Goal: Task Accomplishment & Management: Manage account settings

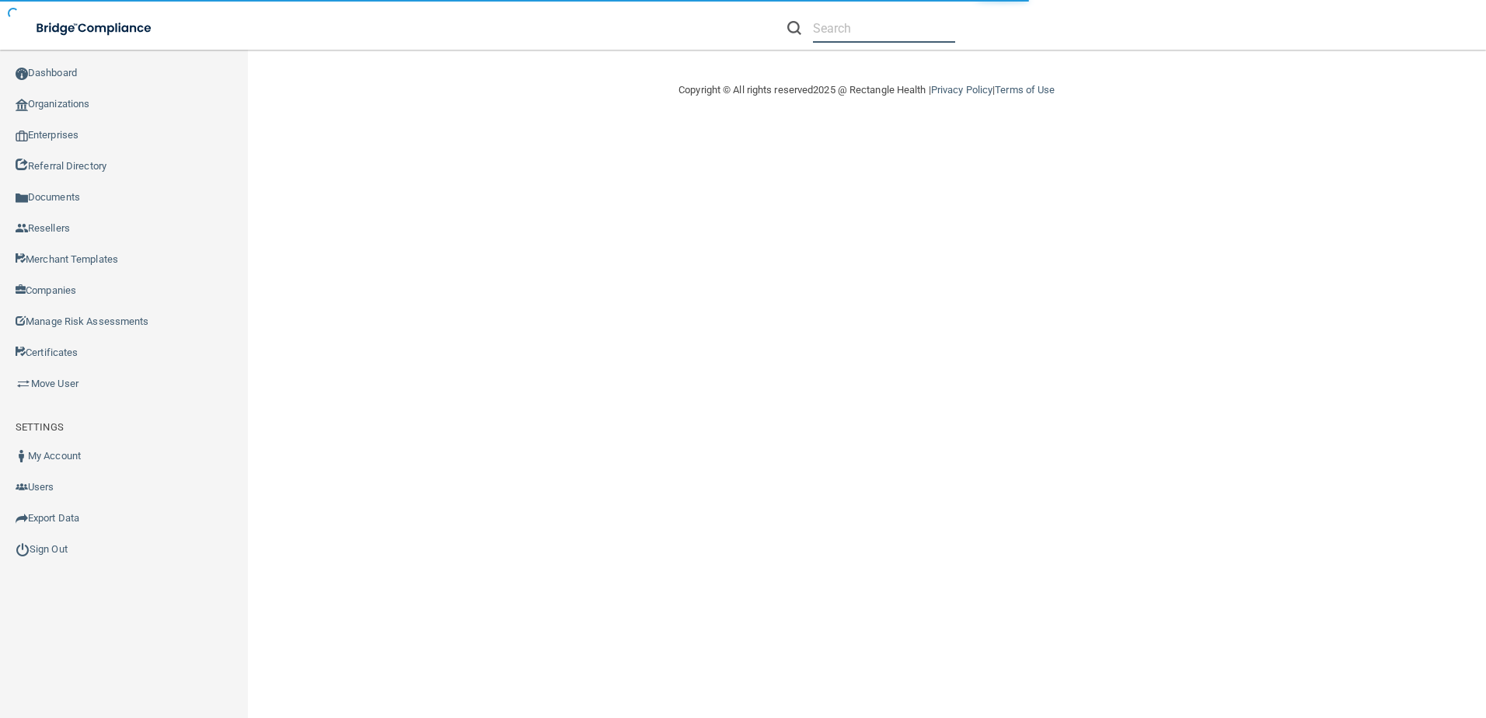
click at [881, 37] on input "text" at bounding box center [884, 28] width 142 height 29
paste input "Oral Surgery Associates of [US_STATE][GEOGRAPHIC_DATA] PC"
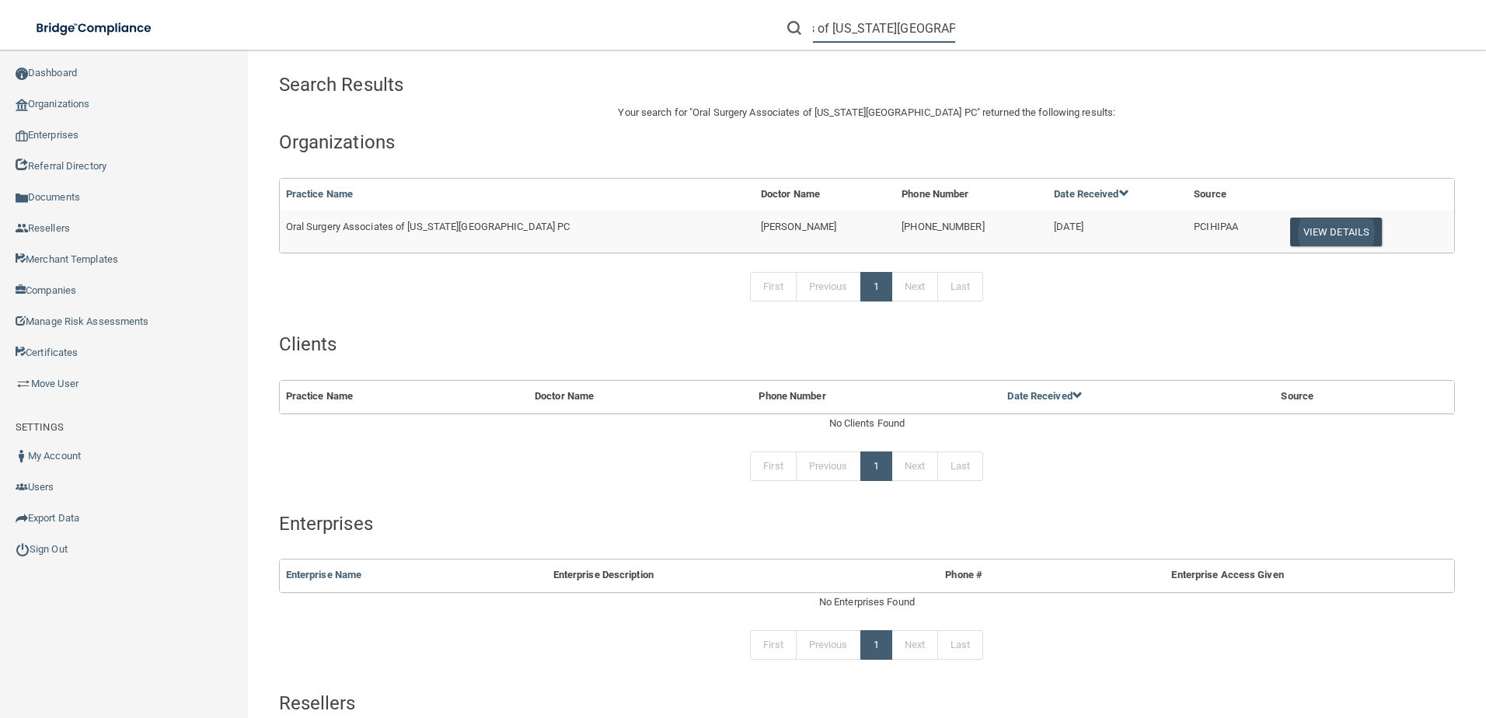
type input "Oral Surgery Associates of [US_STATE][GEOGRAPHIC_DATA] PC"
click at [1325, 229] on button "View Details" at bounding box center [1336, 232] width 92 height 29
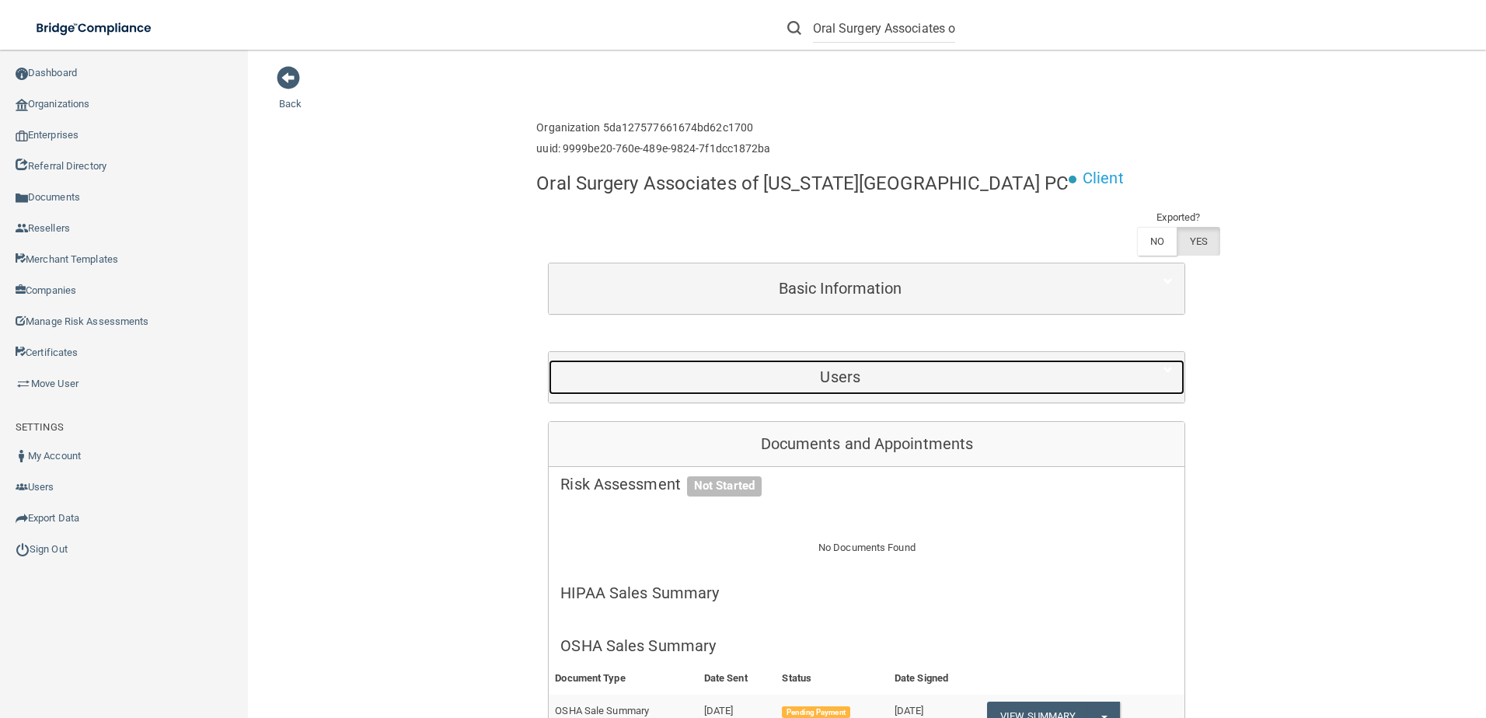
click at [749, 371] on h5 "Users" at bounding box center [840, 376] width 560 height 17
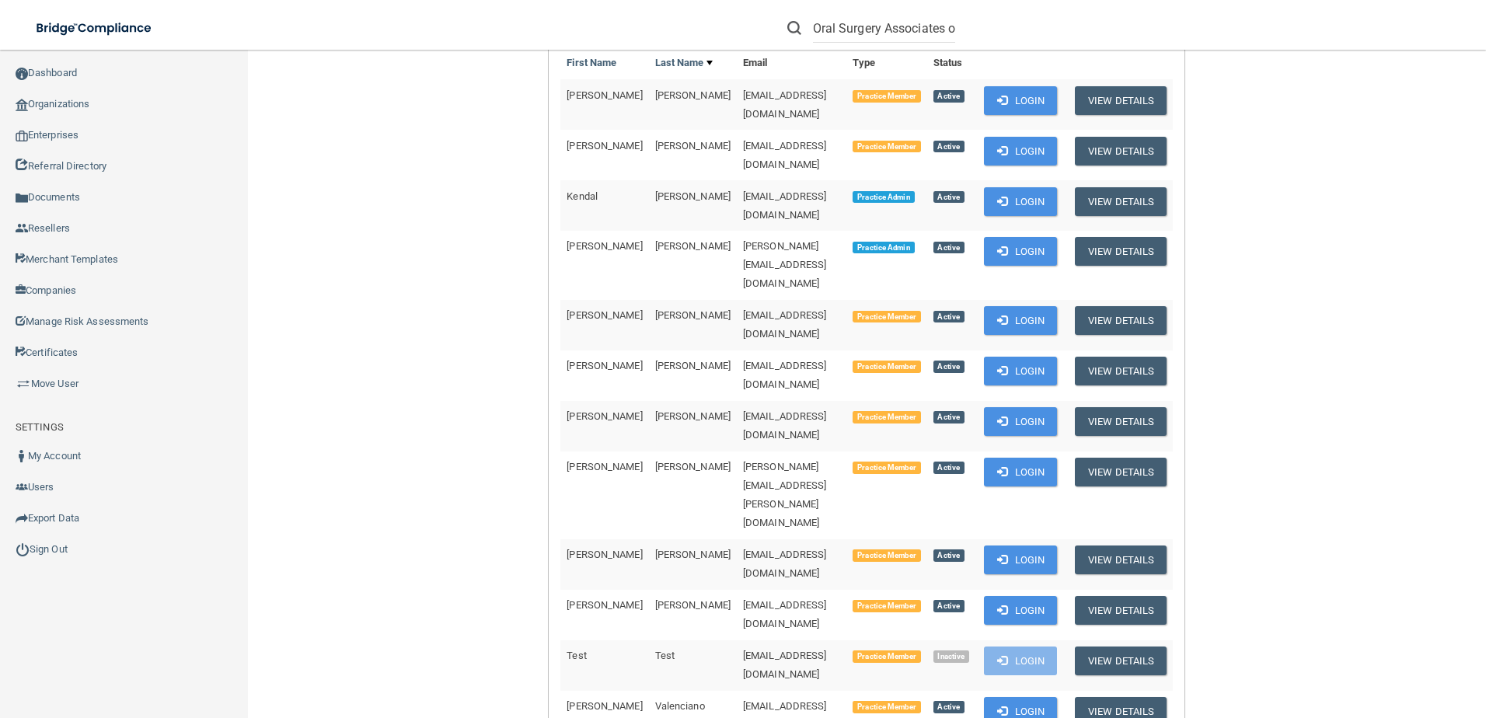
scroll to position [311, 0]
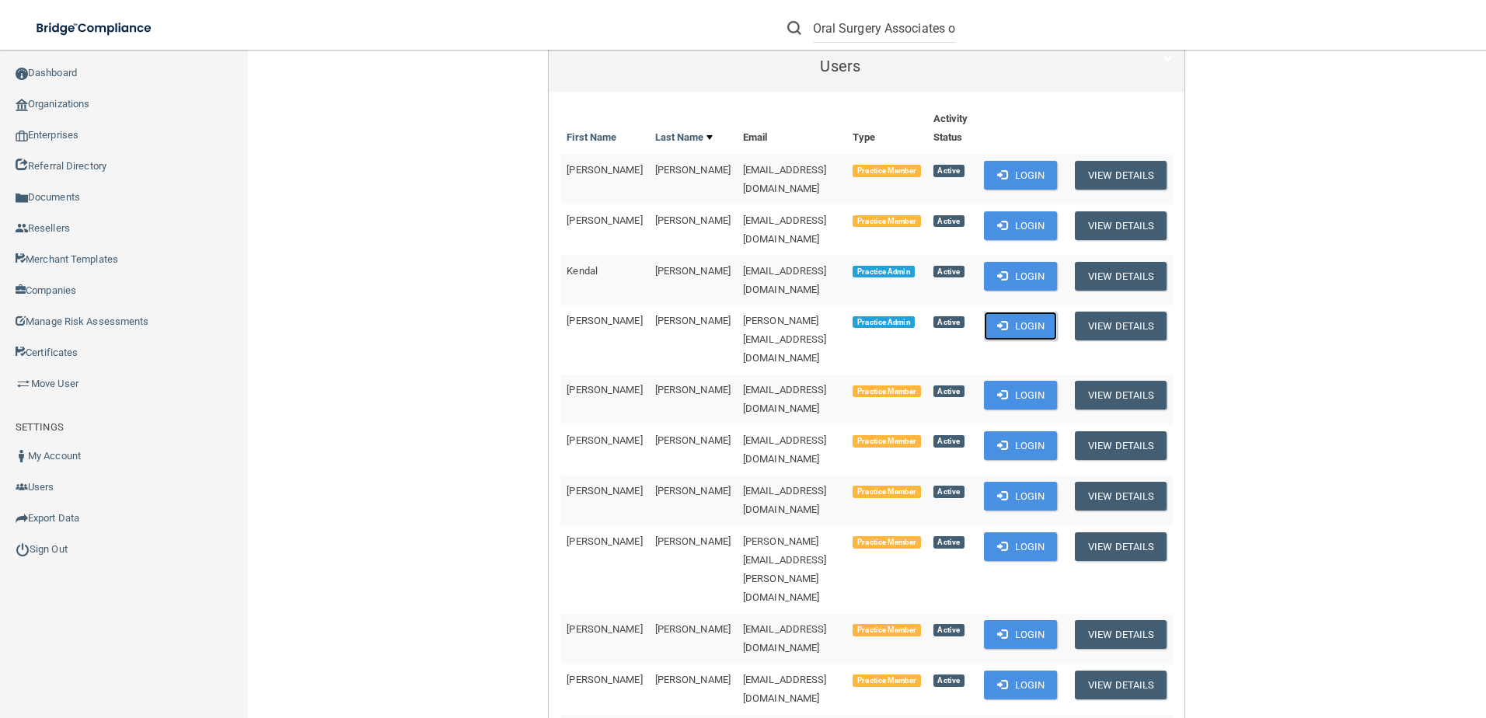
click at [1007, 312] on button "Login" at bounding box center [1021, 326] width 74 height 29
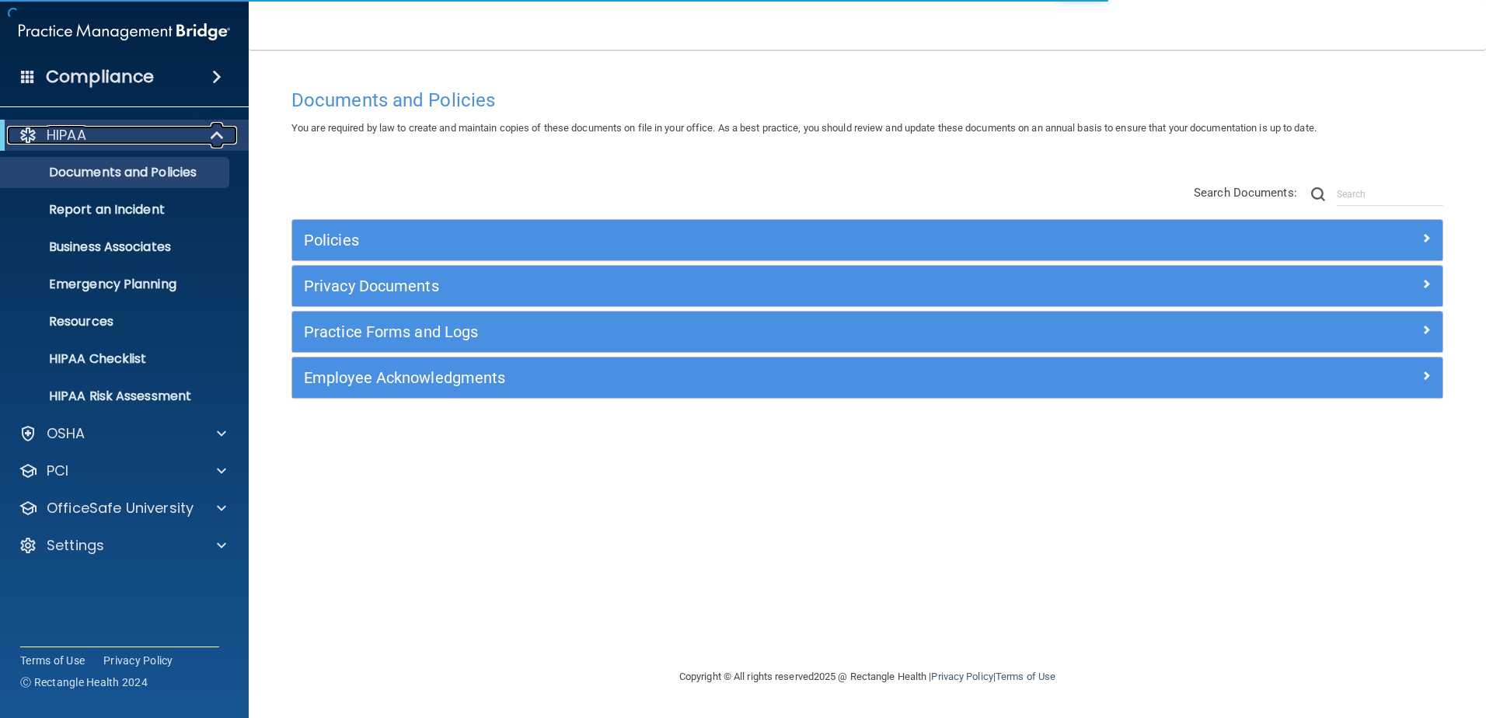
click at [203, 144] on div at bounding box center [218, 135] width 38 height 19
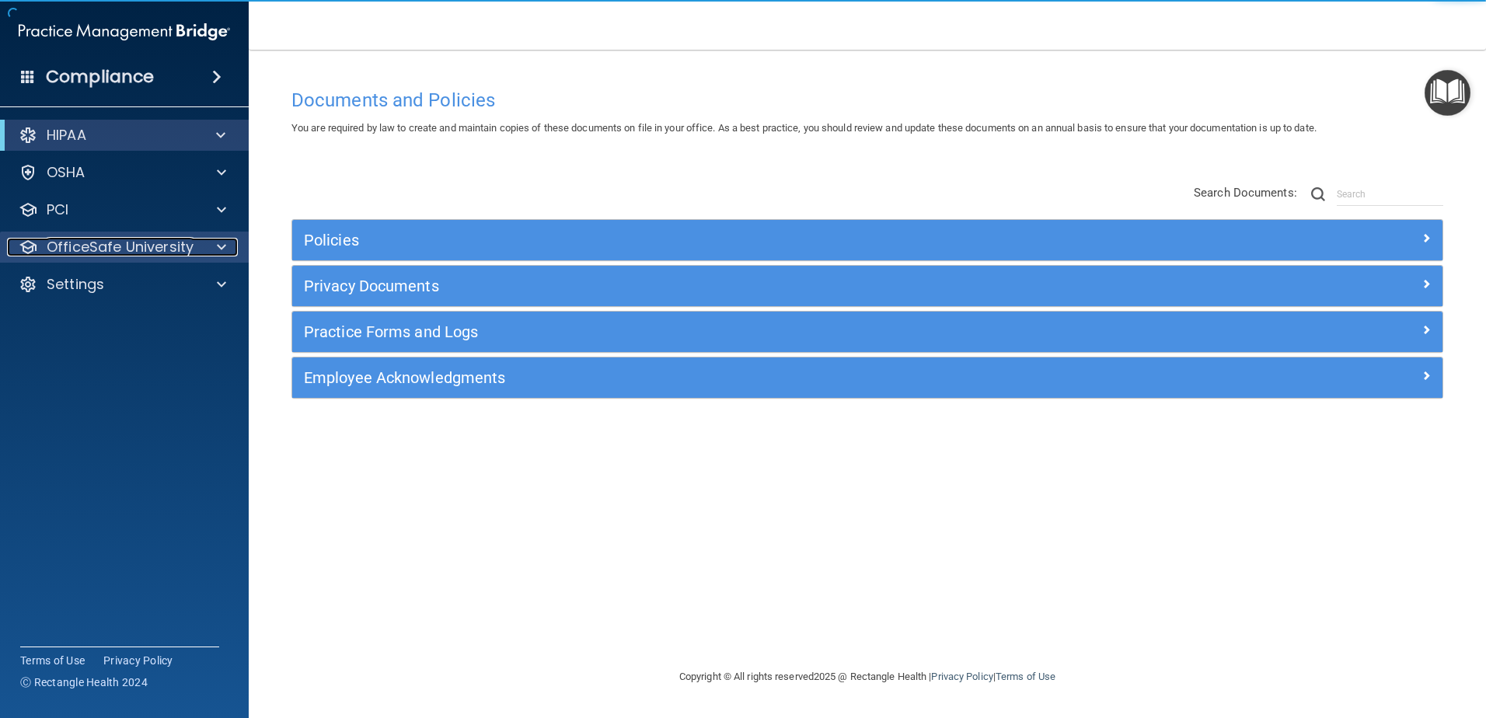
click at [163, 239] on p "OfficeSafe University" at bounding box center [120, 247] width 147 height 19
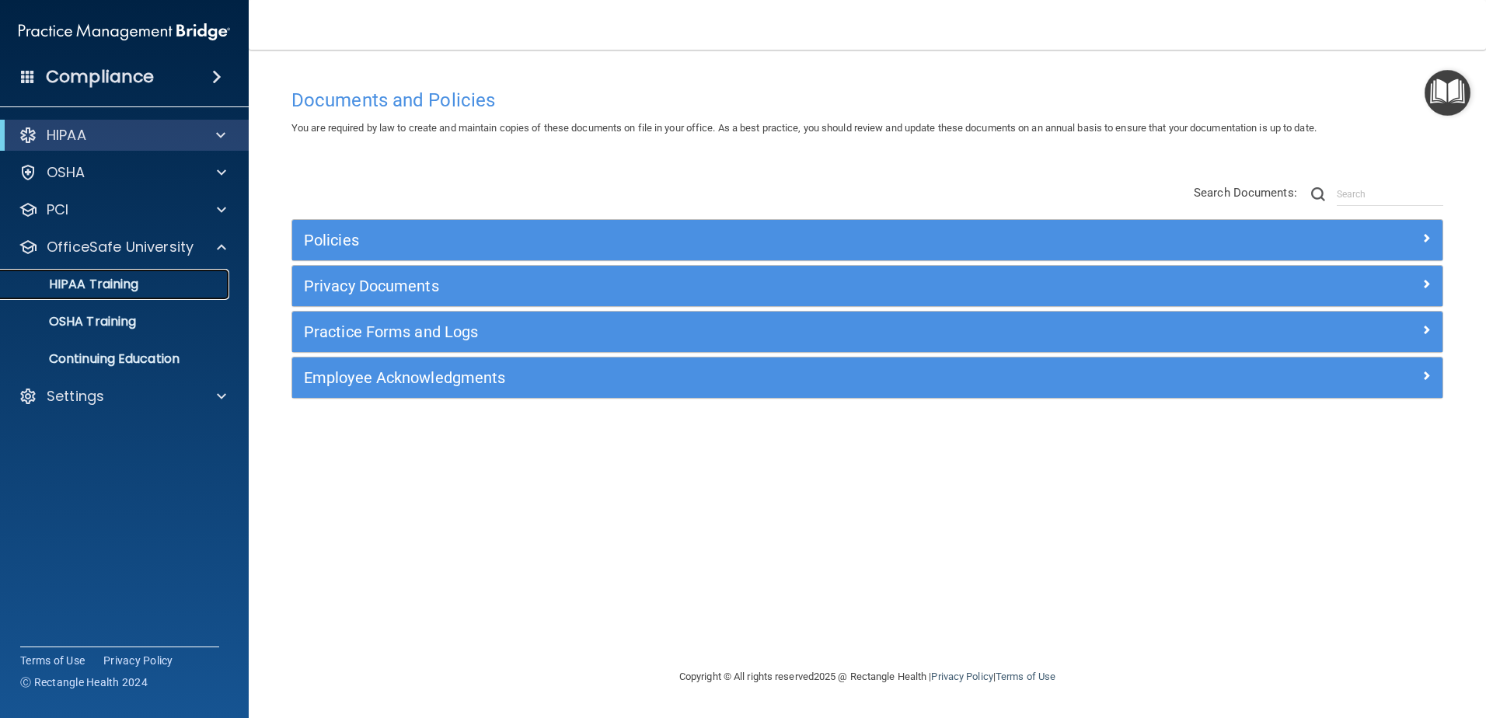
click at [152, 281] on div "HIPAA Training" at bounding box center [116, 285] width 212 height 16
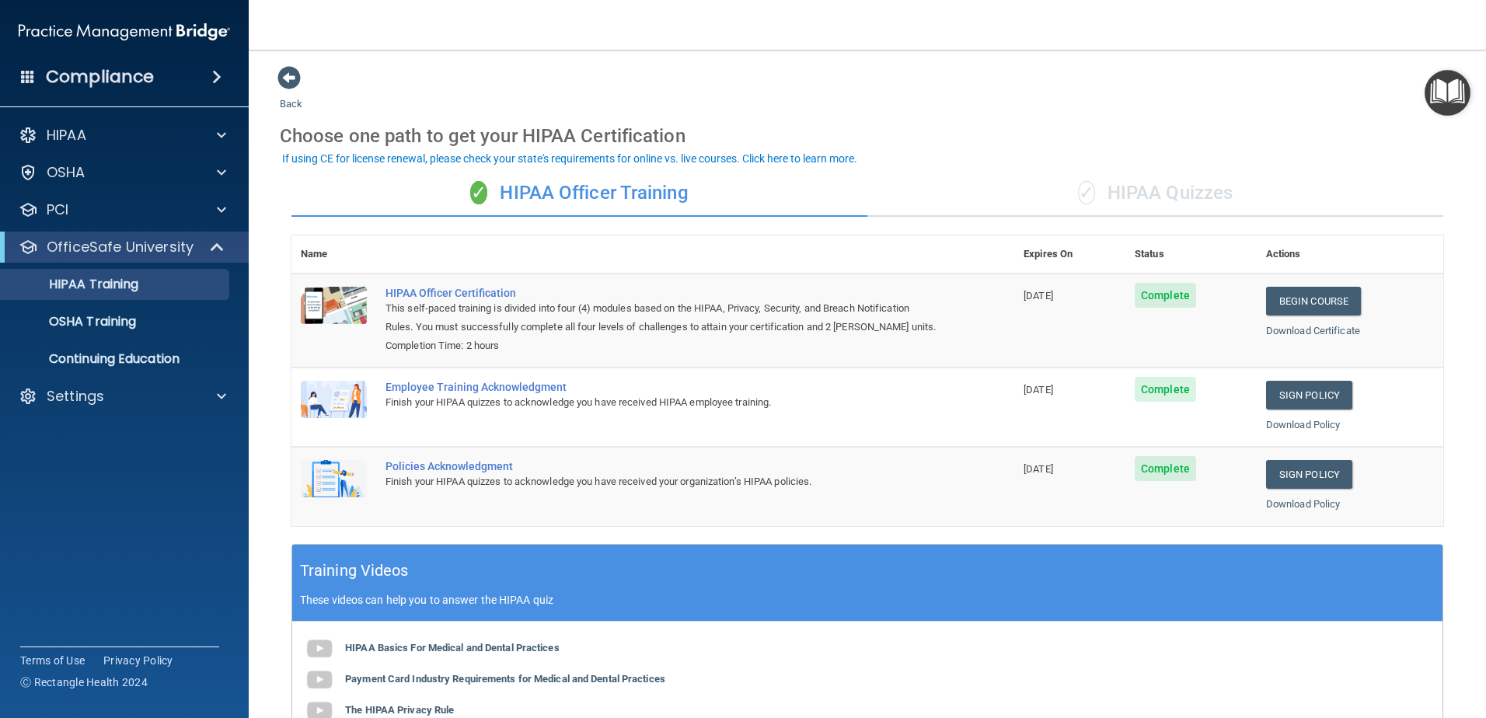
click at [1117, 198] on div "✓ HIPAA Quizzes" at bounding box center [1155, 193] width 576 height 47
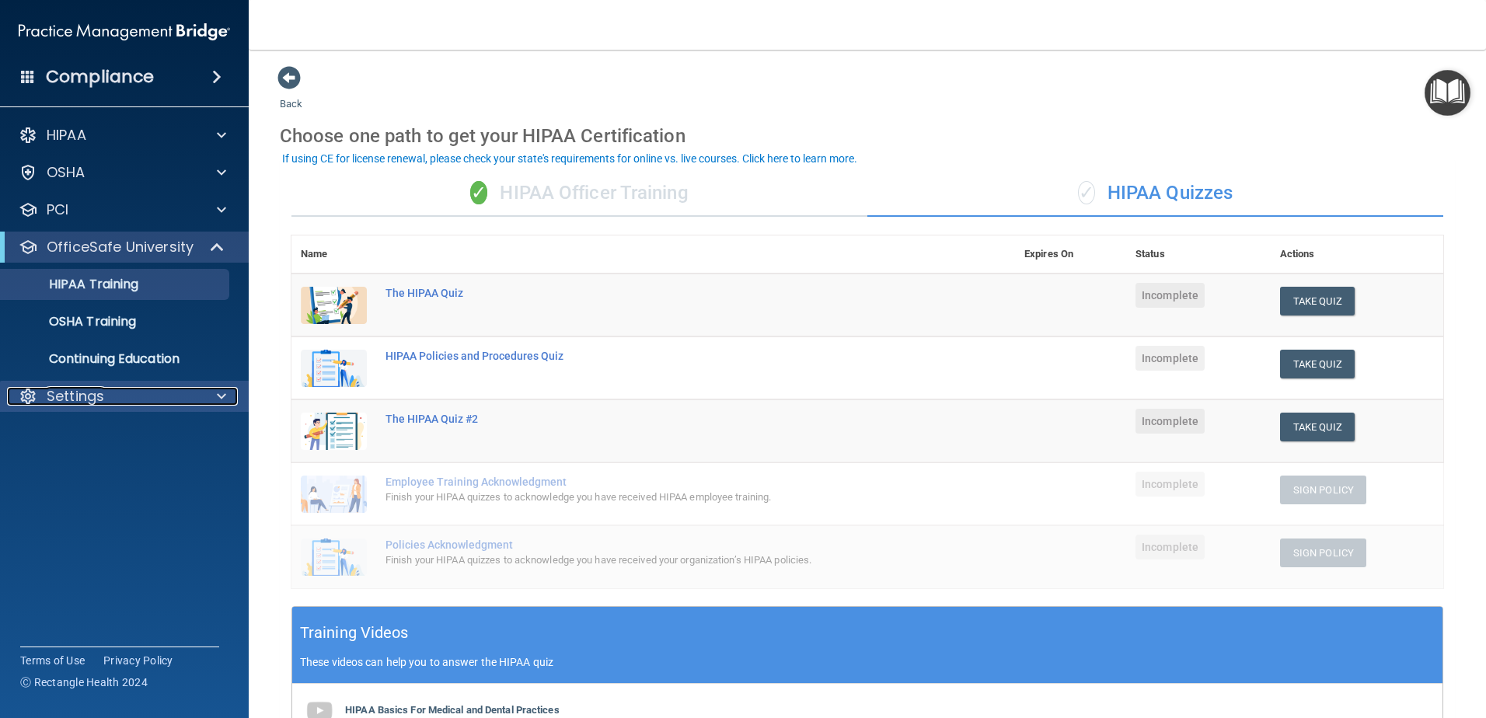
drag, startPoint x: 92, startPoint y: 390, endPoint x: 106, endPoint y: 433, distance: 45.2
click at [92, 392] on p "Settings" at bounding box center [76, 396] width 58 height 19
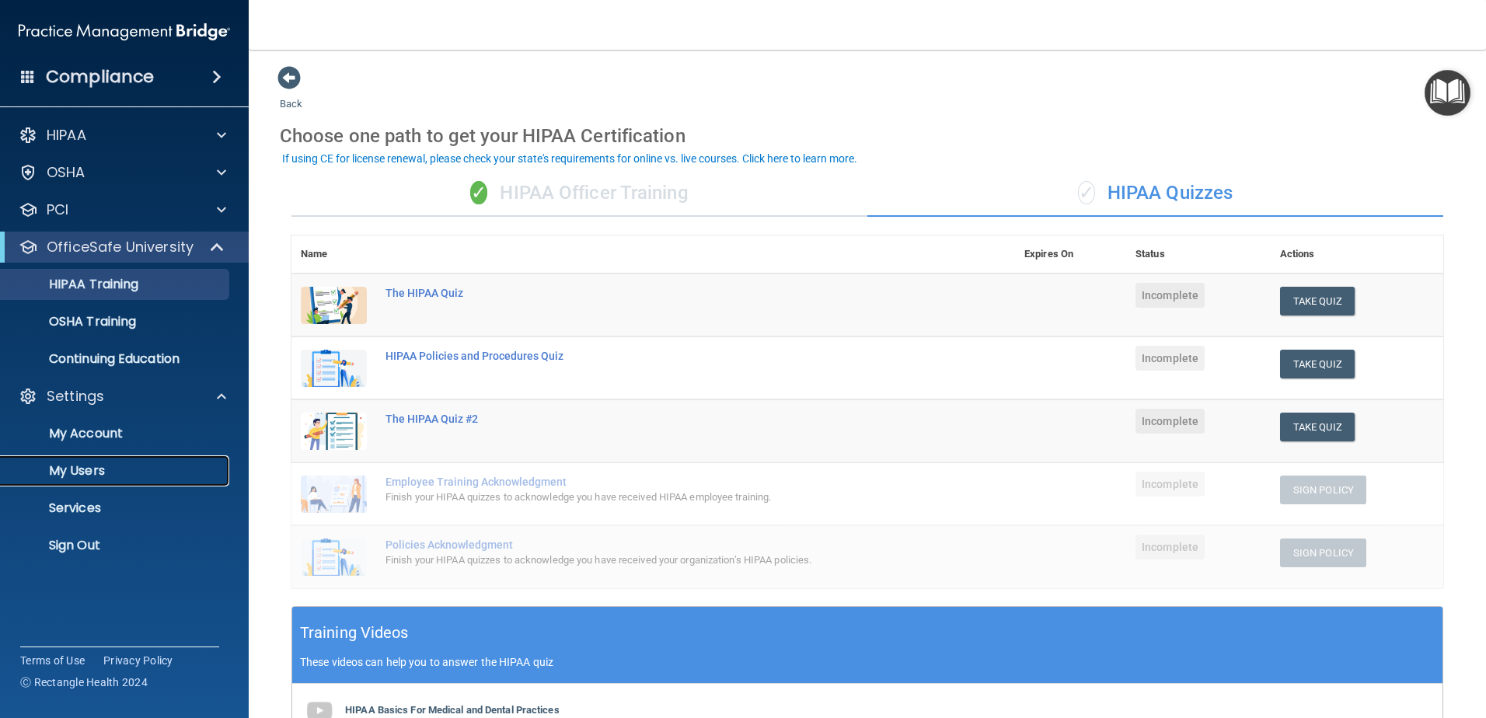
click at [114, 480] on link "My Users" at bounding box center [106, 470] width 245 height 31
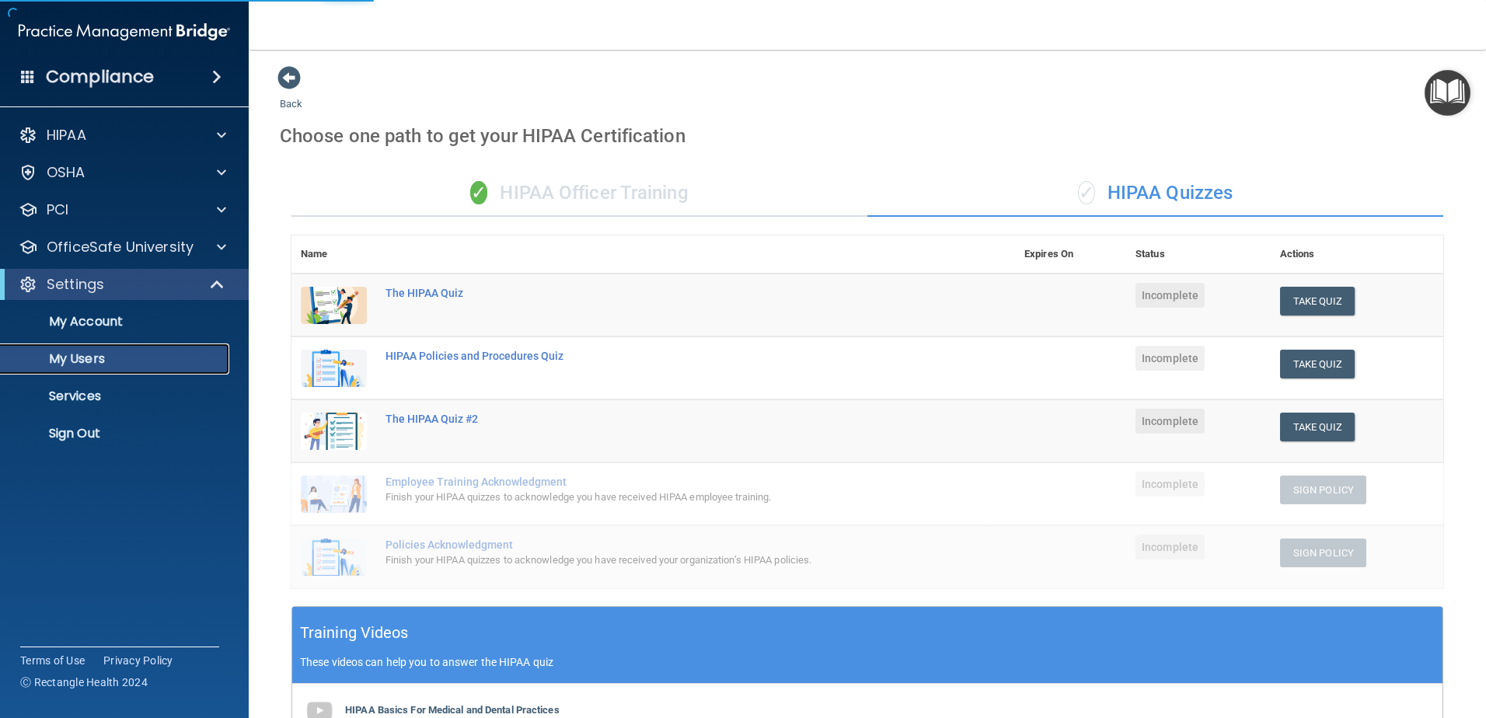
select select "20"
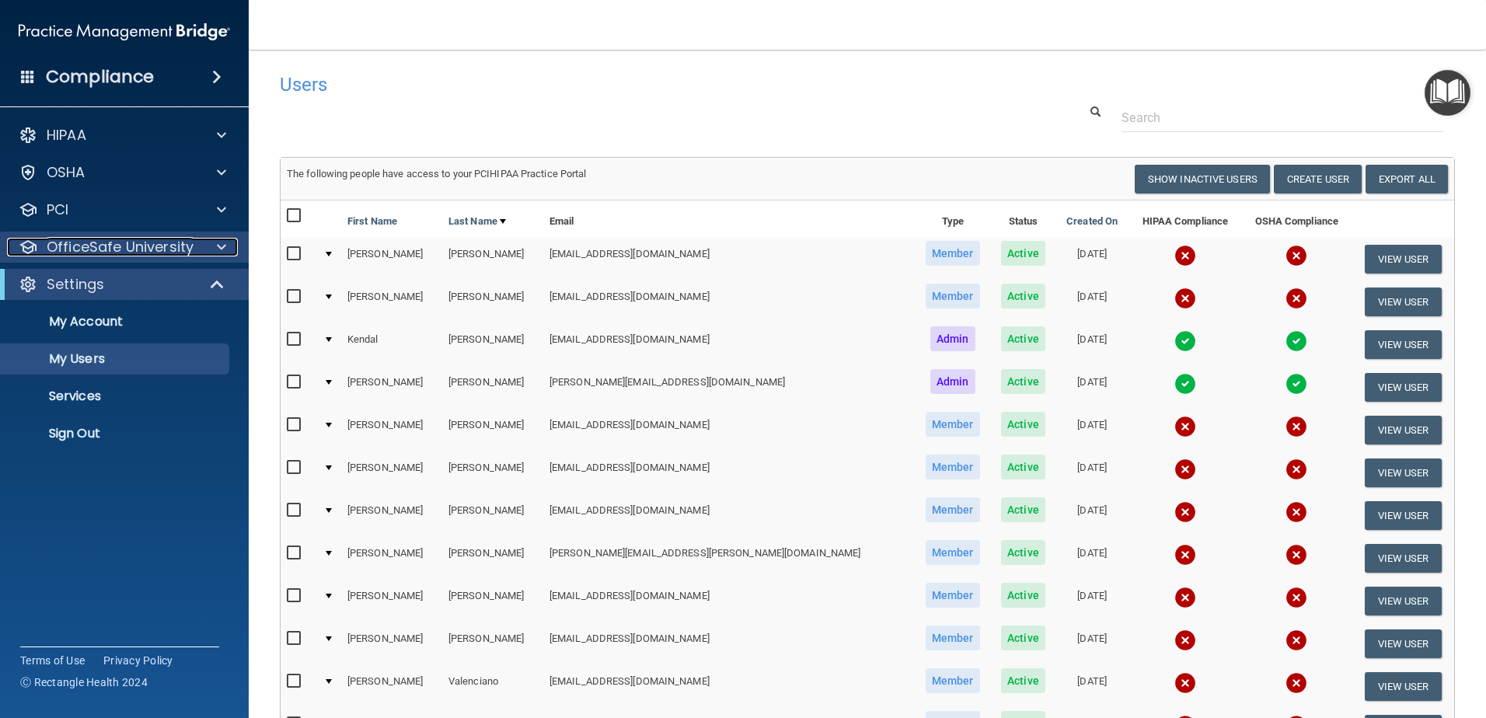
click at [181, 239] on p "OfficeSafe University" at bounding box center [120, 247] width 147 height 19
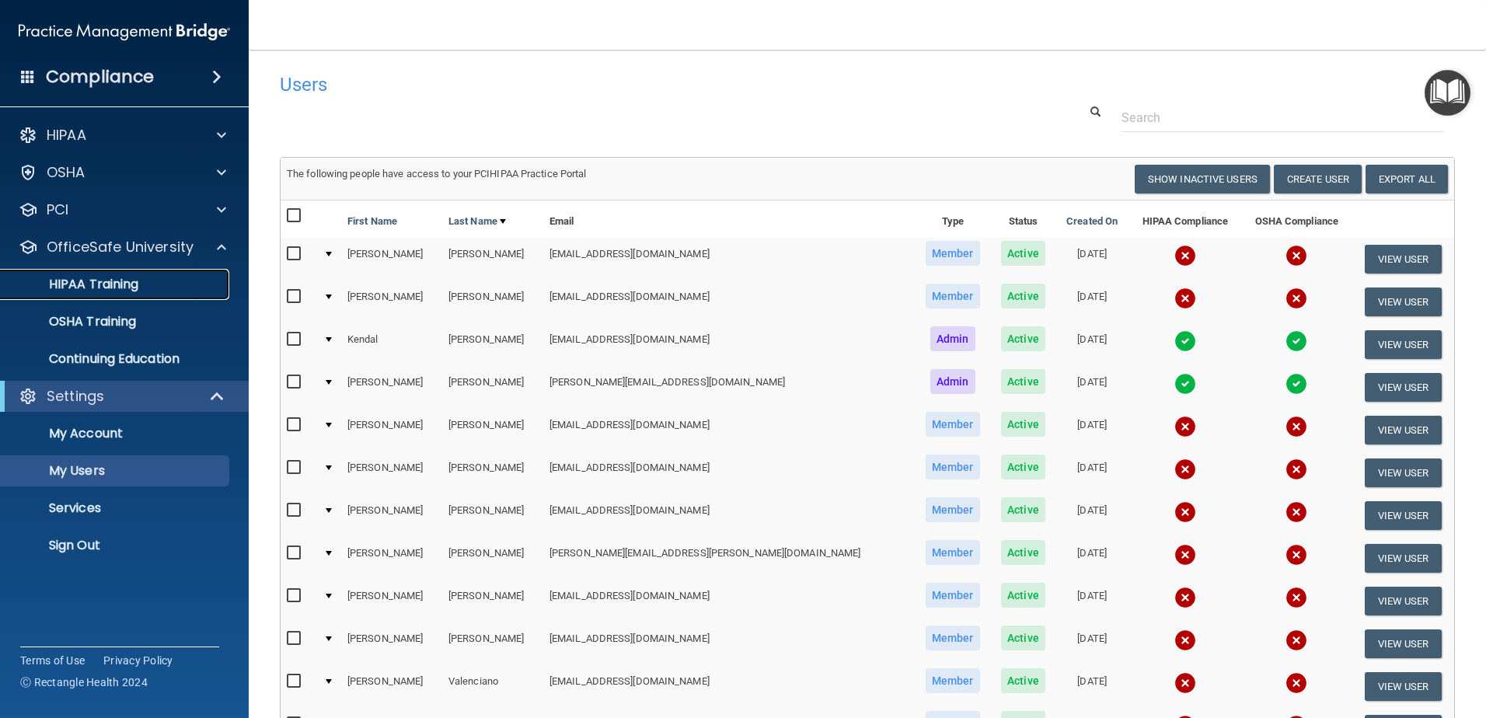
click at [193, 290] on div "HIPAA Training" at bounding box center [116, 285] width 212 height 16
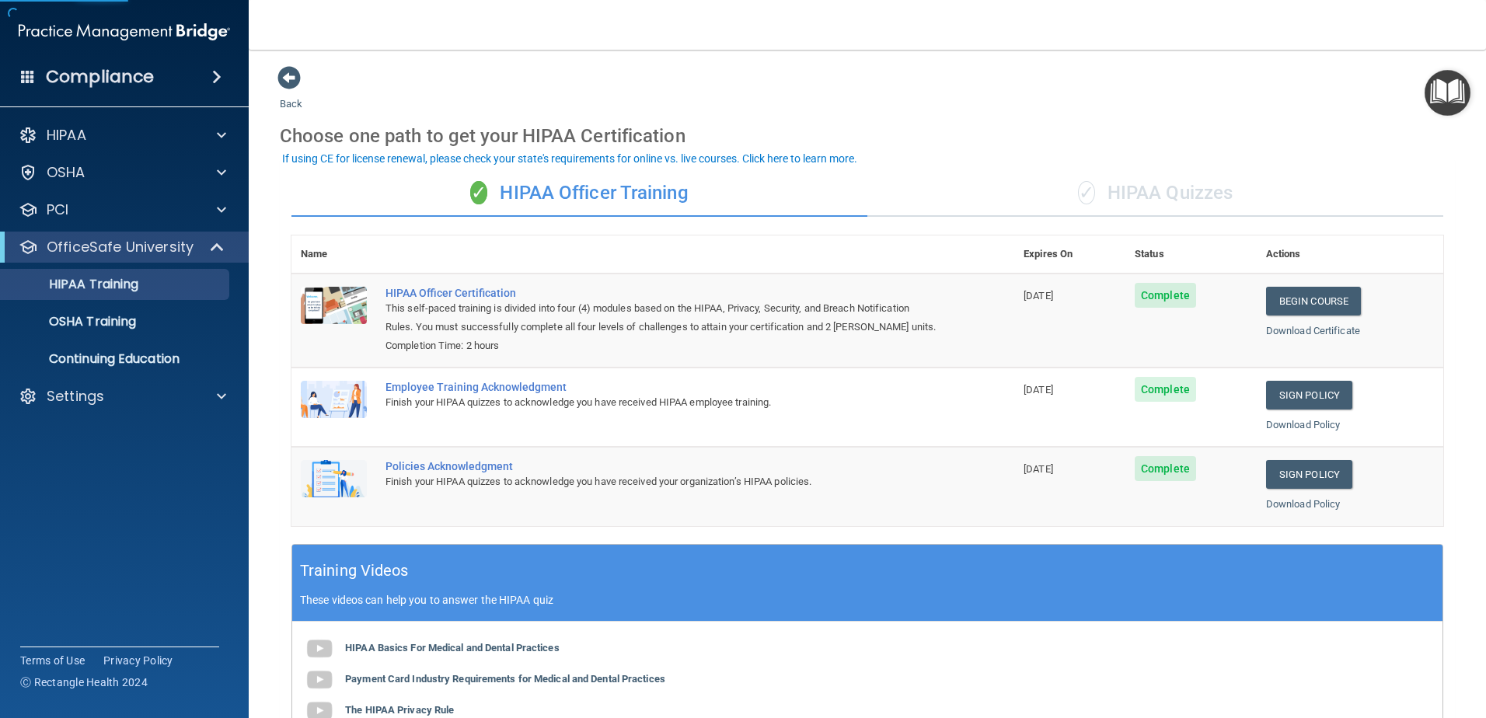
click at [1120, 185] on div "✓ HIPAA Quizzes" at bounding box center [1155, 193] width 576 height 47
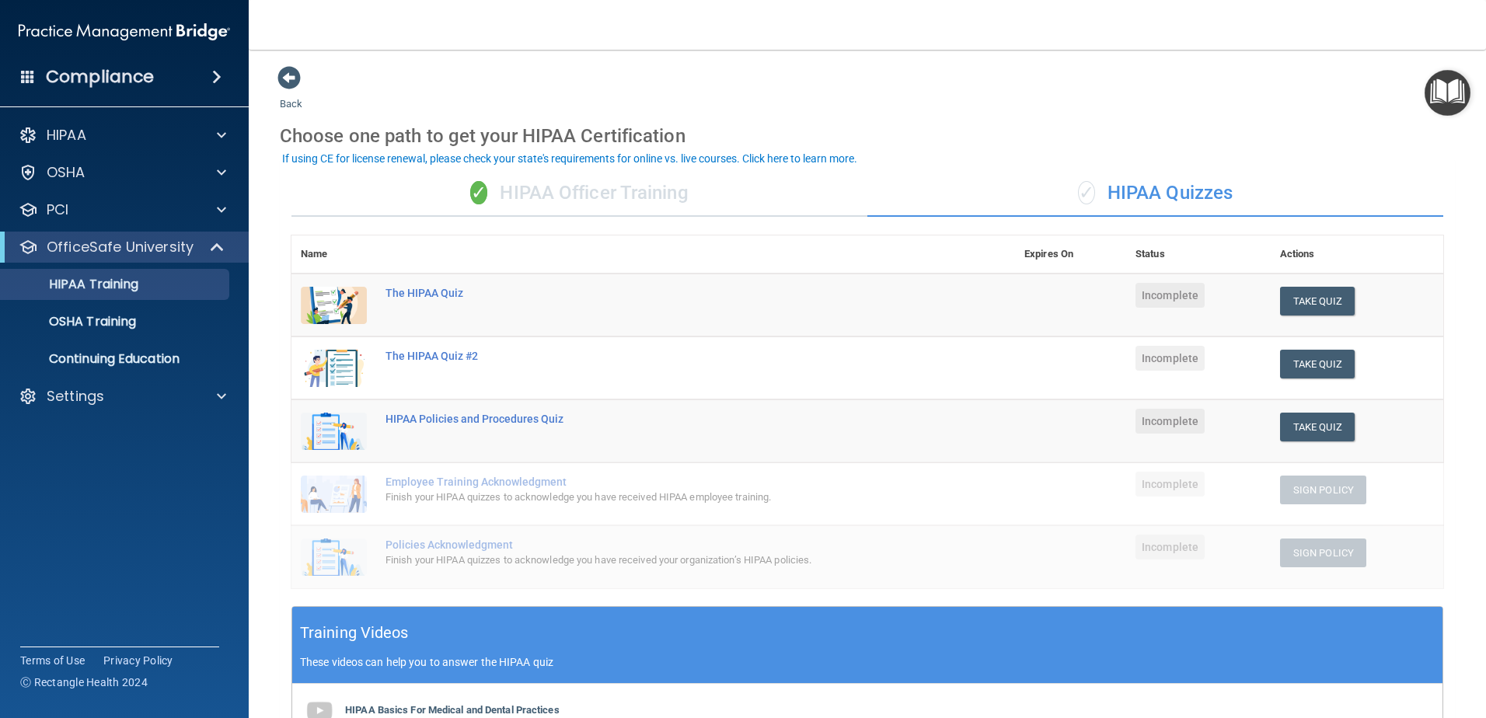
click at [687, 201] on div "✓ HIPAA Officer Training" at bounding box center [579, 193] width 576 height 47
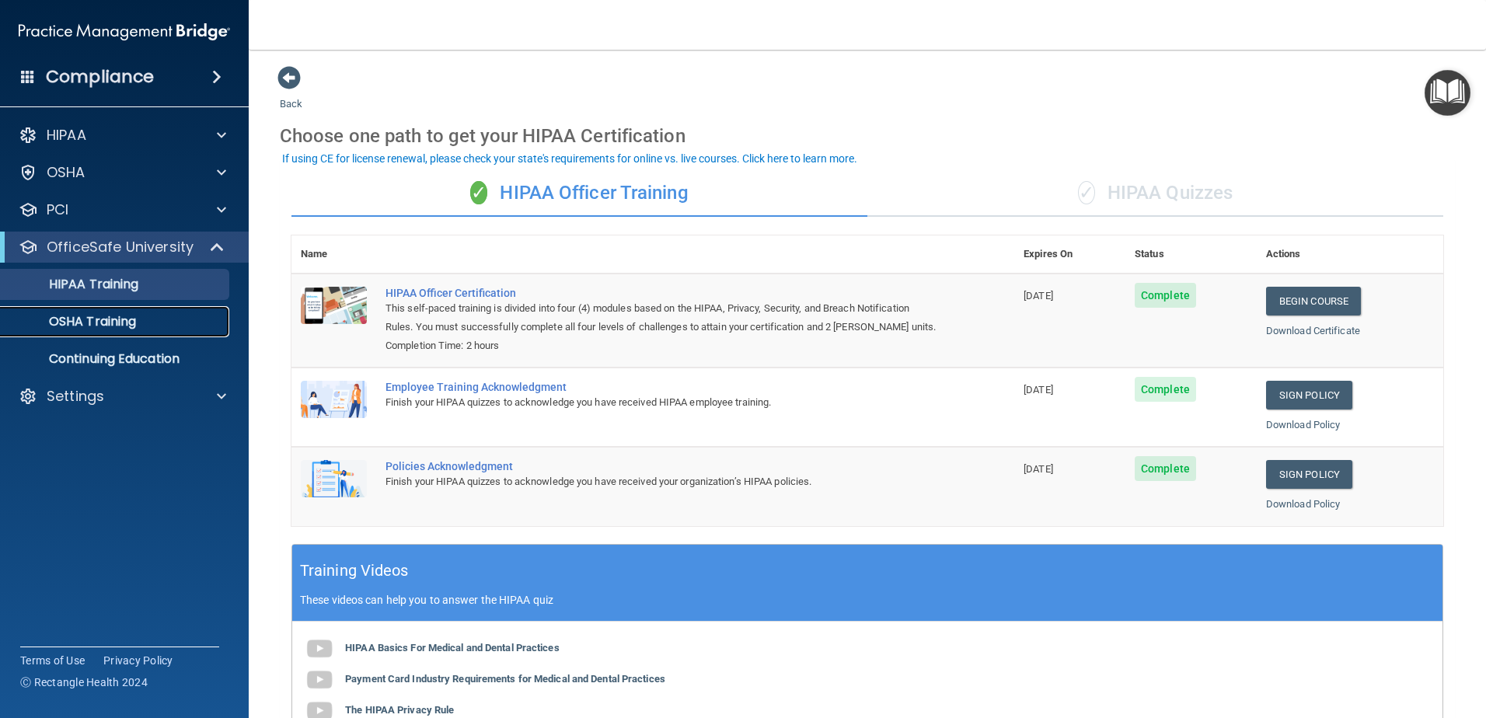
click at [124, 321] on p "OSHA Training" at bounding box center [73, 322] width 126 height 16
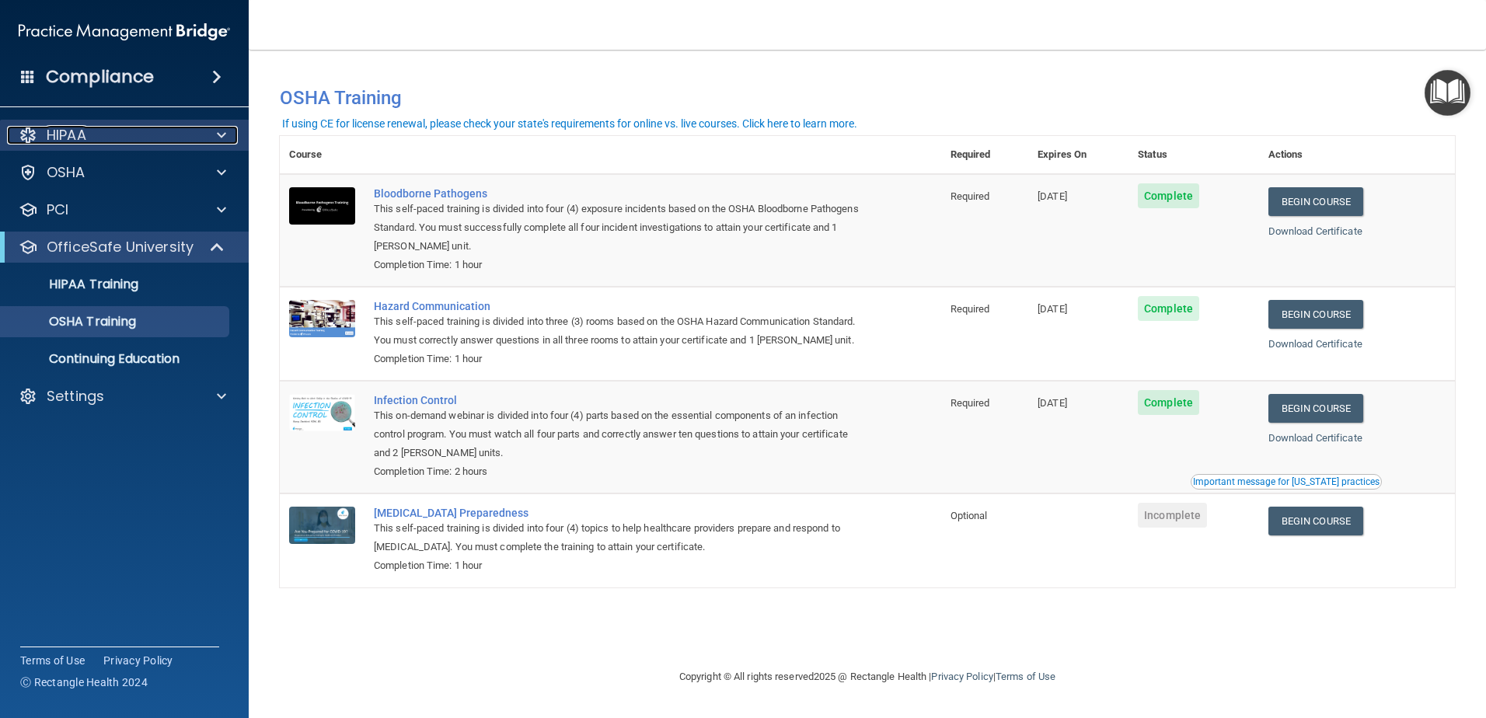
click at [176, 139] on div "HIPAA" at bounding box center [103, 135] width 193 height 19
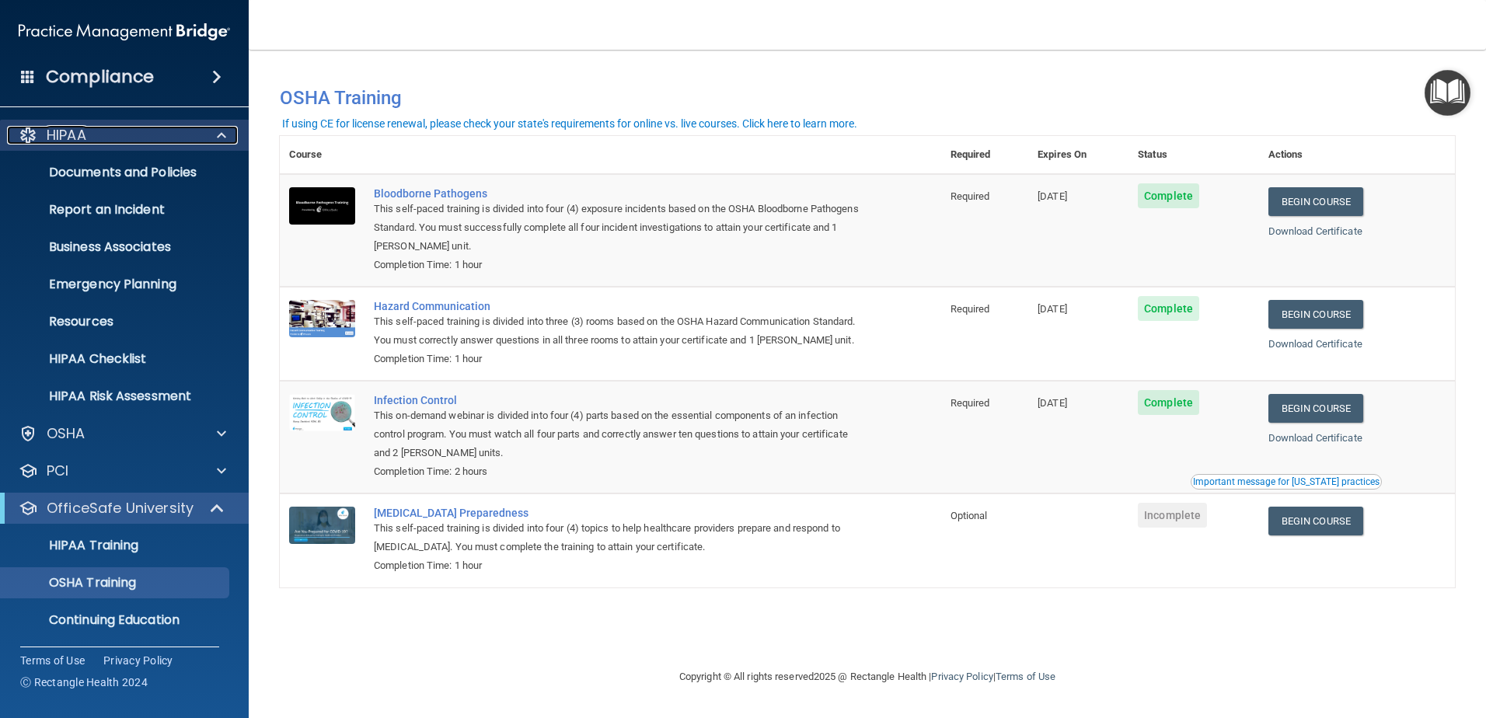
click at [176, 142] on div "HIPAA" at bounding box center [103, 135] width 193 height 19
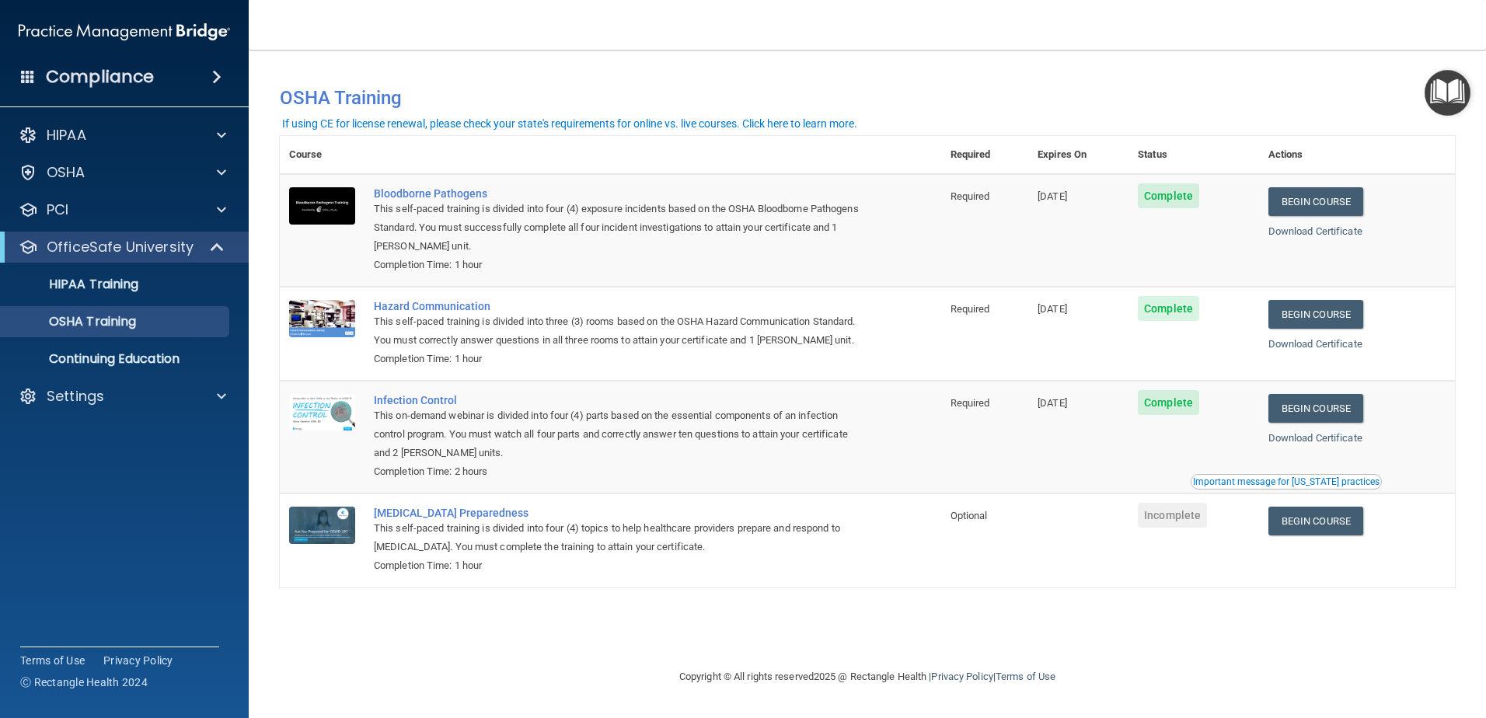
click at [204, 259] on div "OfficeSafe University" at bounding box center [124, 247] width 249 height 31
click at [187, 277] on div "HIPAA Training" at bounding box center [116, 285] width 212 height 16
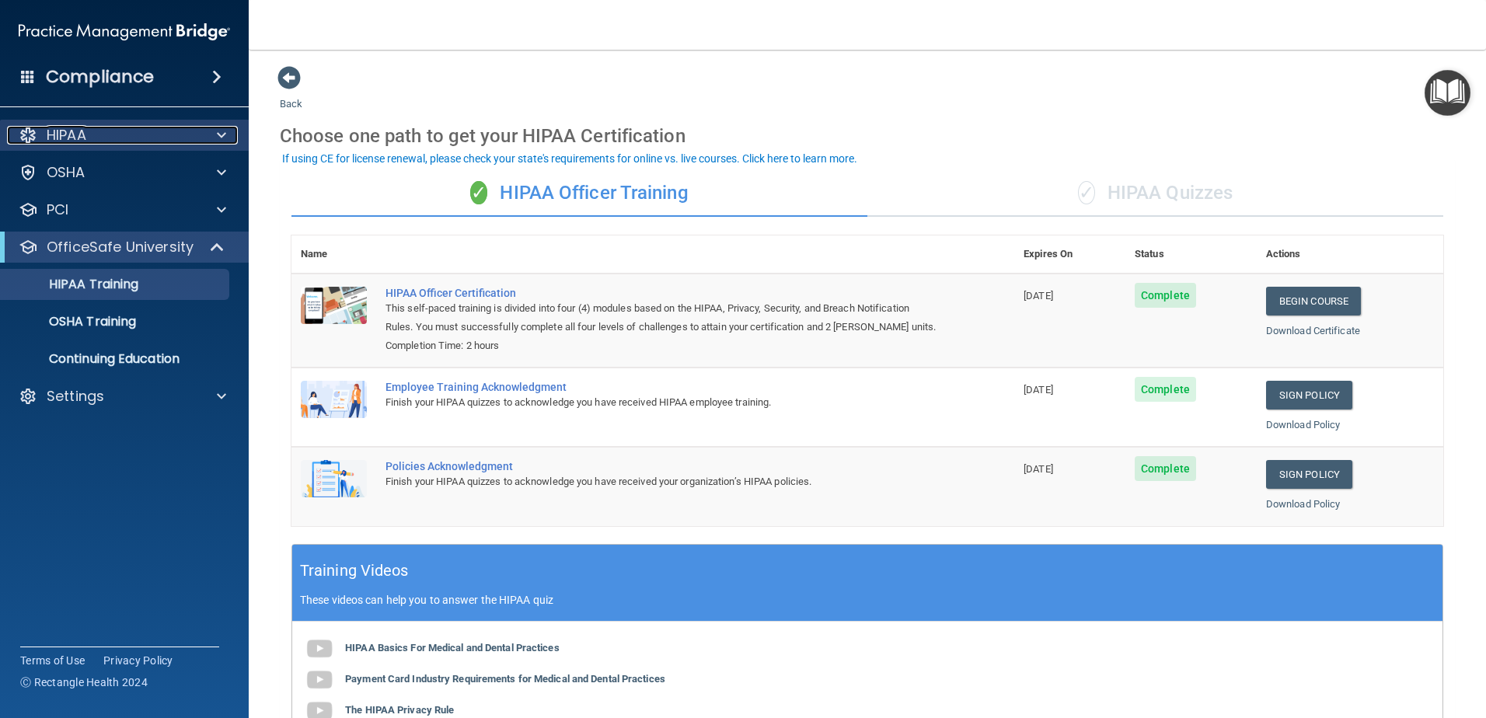
click at [140, 140] on div "HIPAA" at bounding box center [103, 135] width 193 height 19
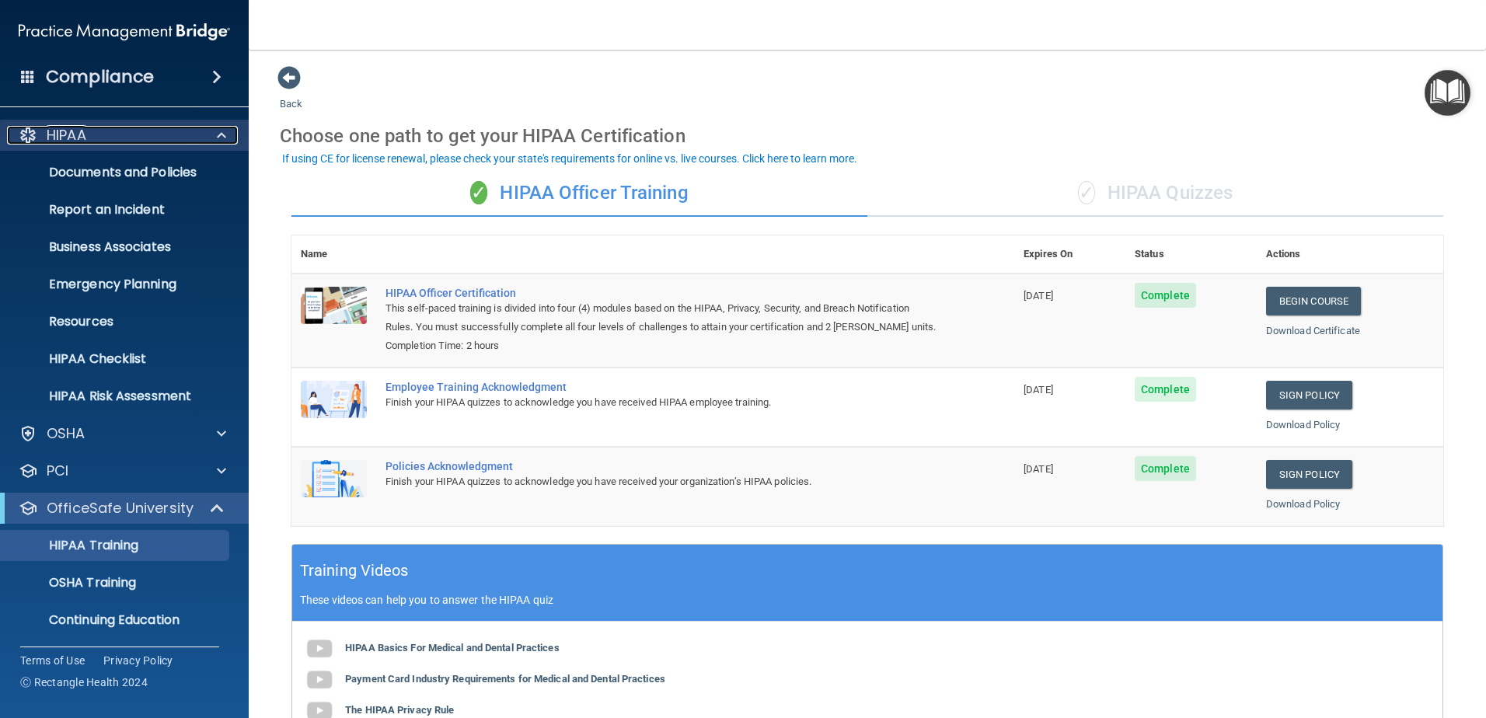
click at [140, 140] on div "HIPAA" at bounding box center [103, 135] width 193 height 19
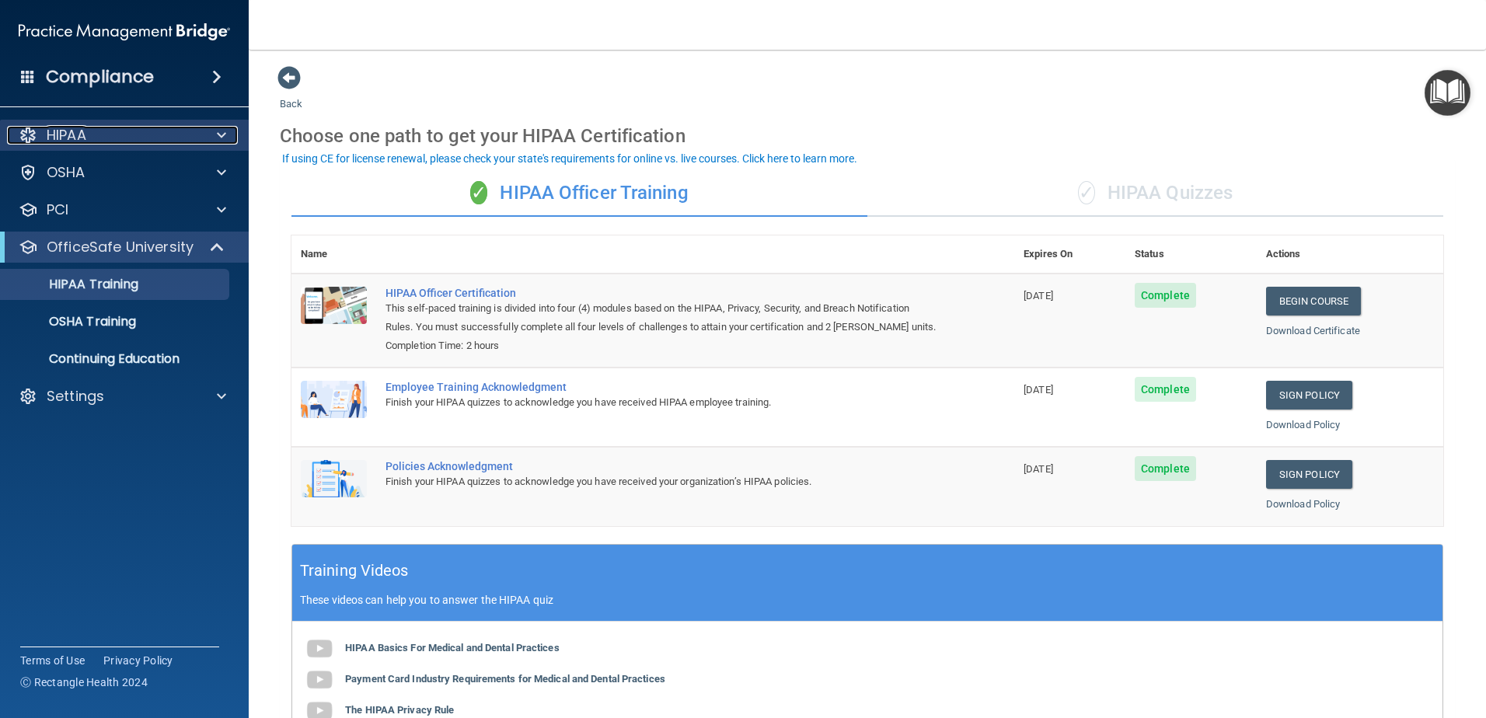
click at [141, 139] on div "HIPAA" at bounding box center [103, 135] width 193 height 19
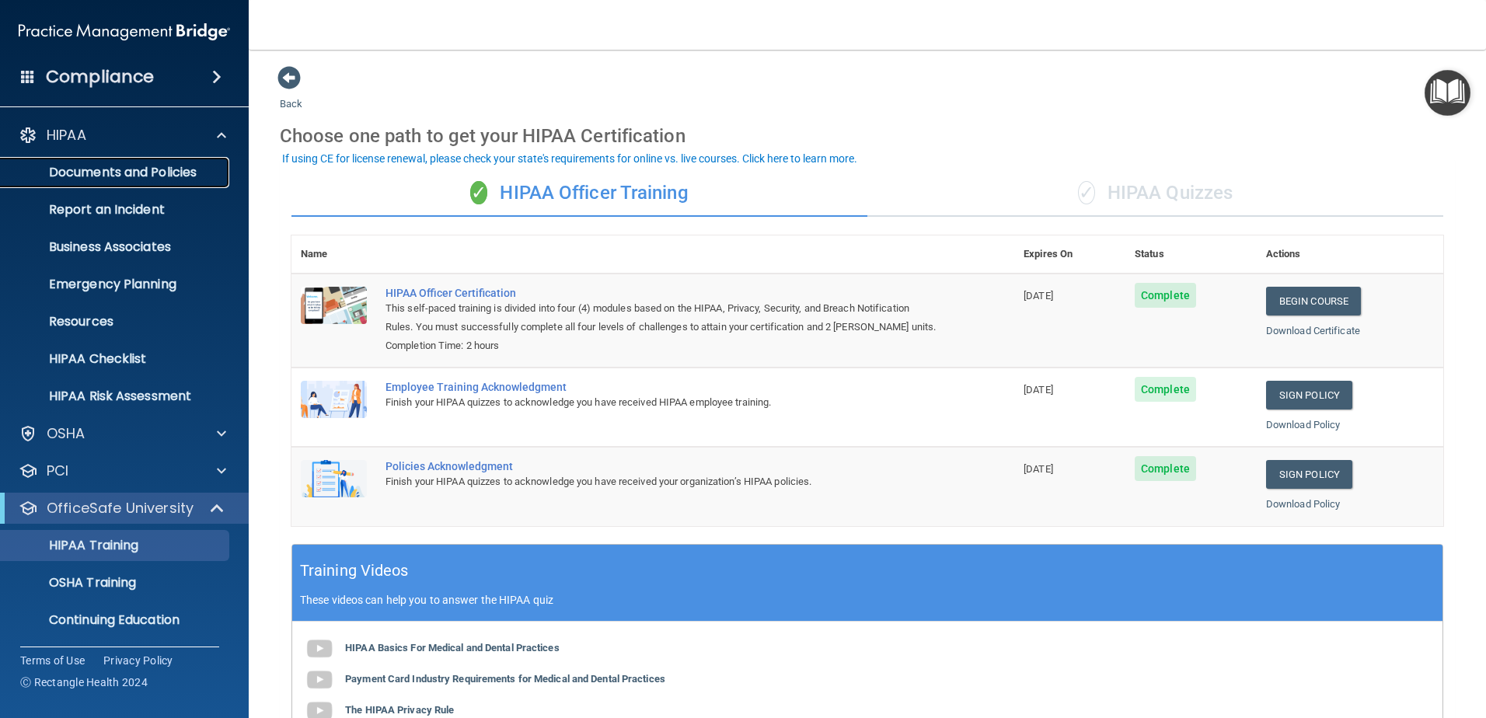
click at [141, 186] on link "Documents and Policies" at bounding box center [106, 172] width 245 height 31
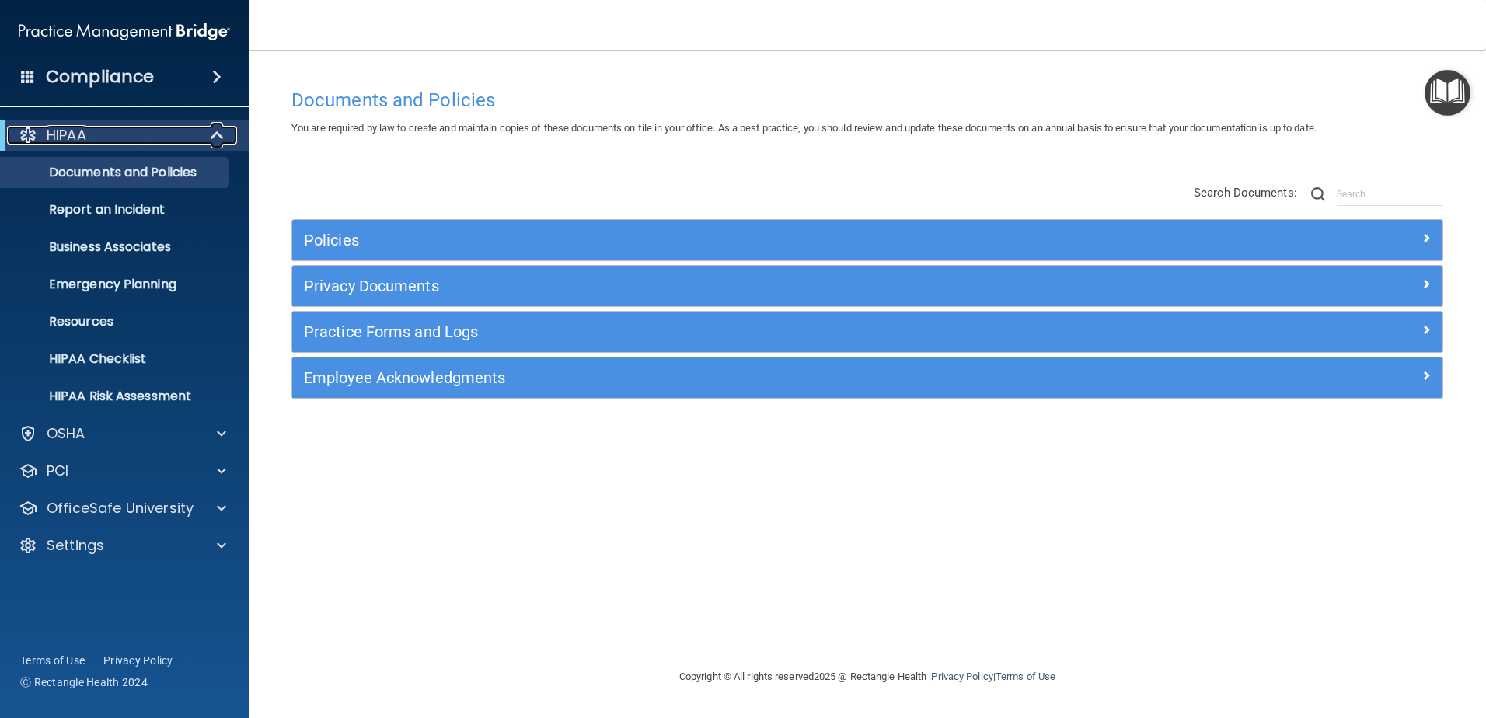
click at [149, 142] on div "HIPAA" at bounding box center [103, 135] width 192 height 19
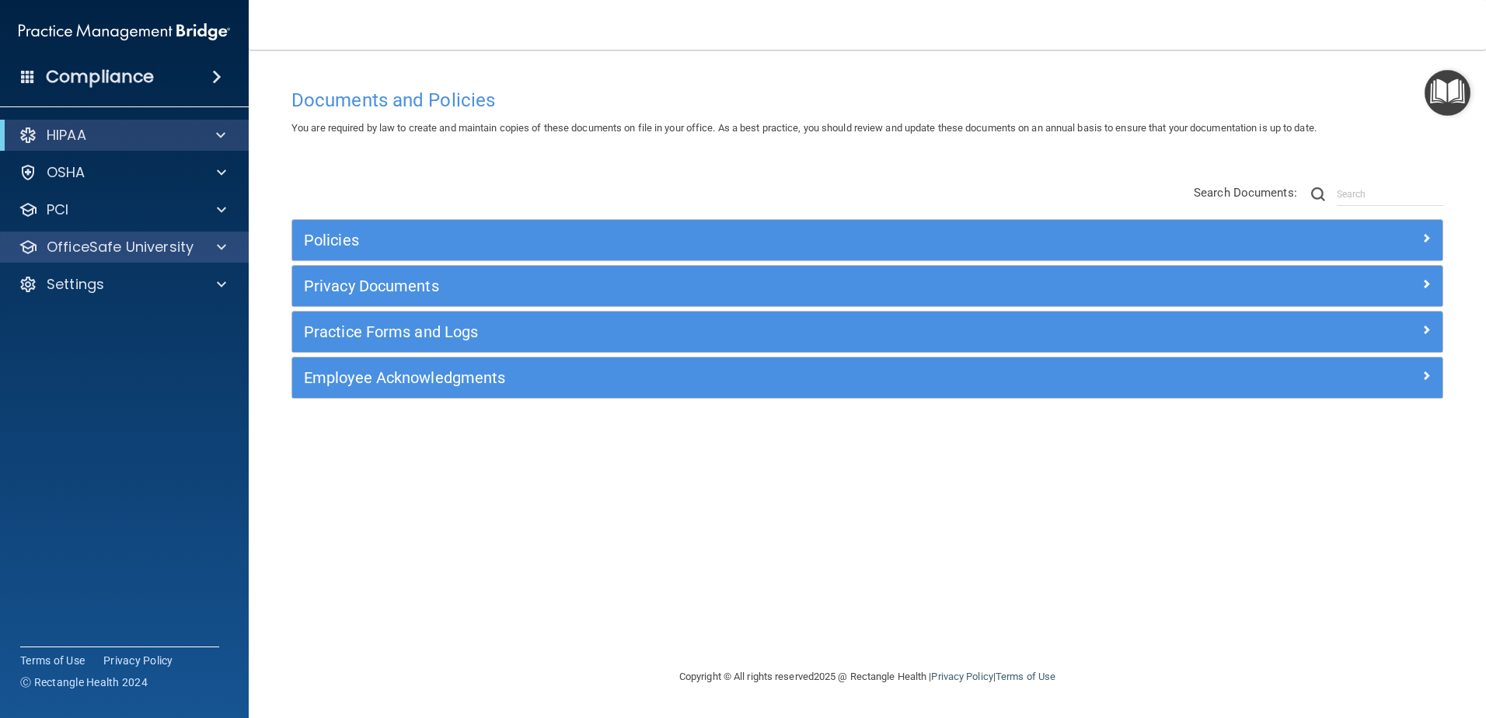
click at [159, 259] on div "OfficeSafe University" at bounding box center [125, 247] width 250 height 31
click at [71, 253] on p "OfficeSafe University" at bounding box center [120, 247] width 147 height 19
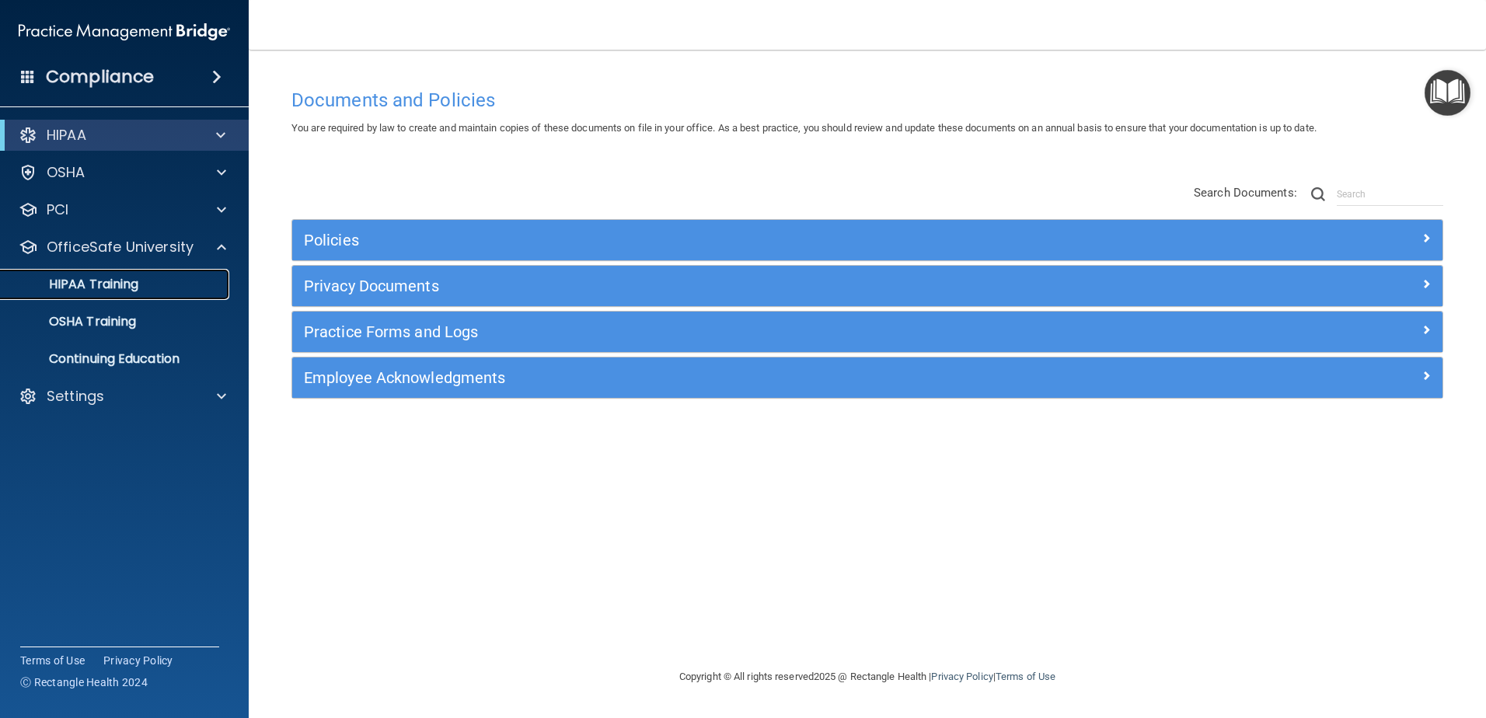
click at [124, 291] on p "HIPAA Training" at bounding box center [74, 285] width 128 height 16
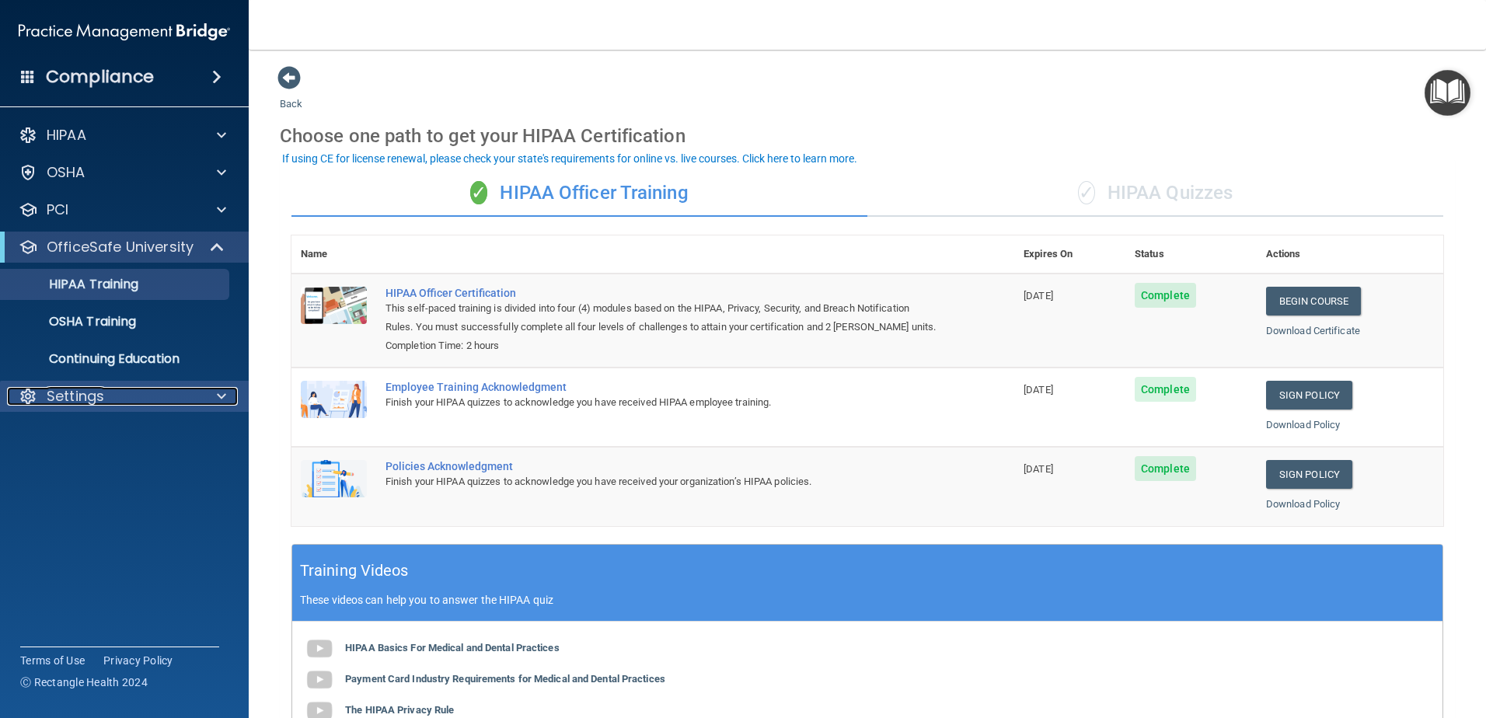
click at [164, 401] on div "Settings" at bounding box center [103, 396] width 193 height 19
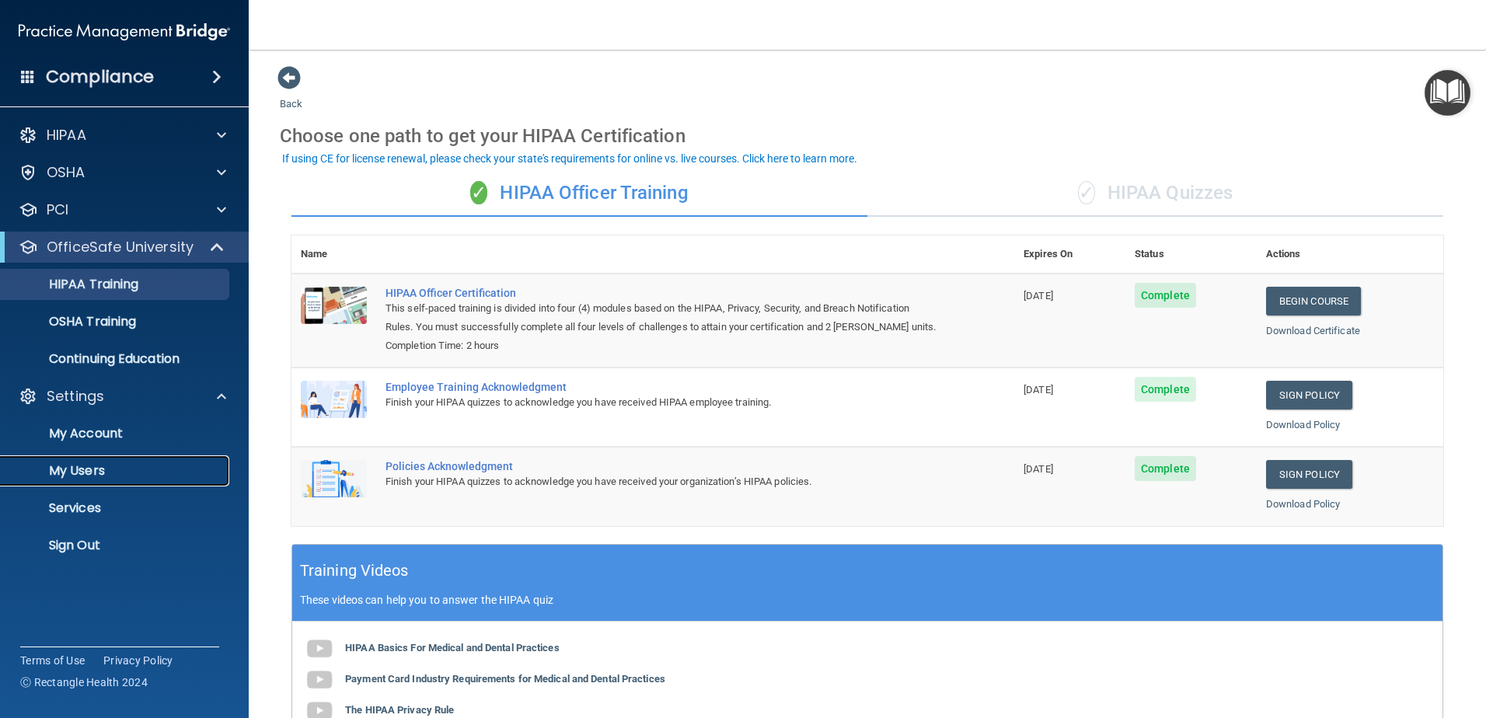
click at [187, 474] on p "My Users" at bounding box center [116, 471] width 212 height 16
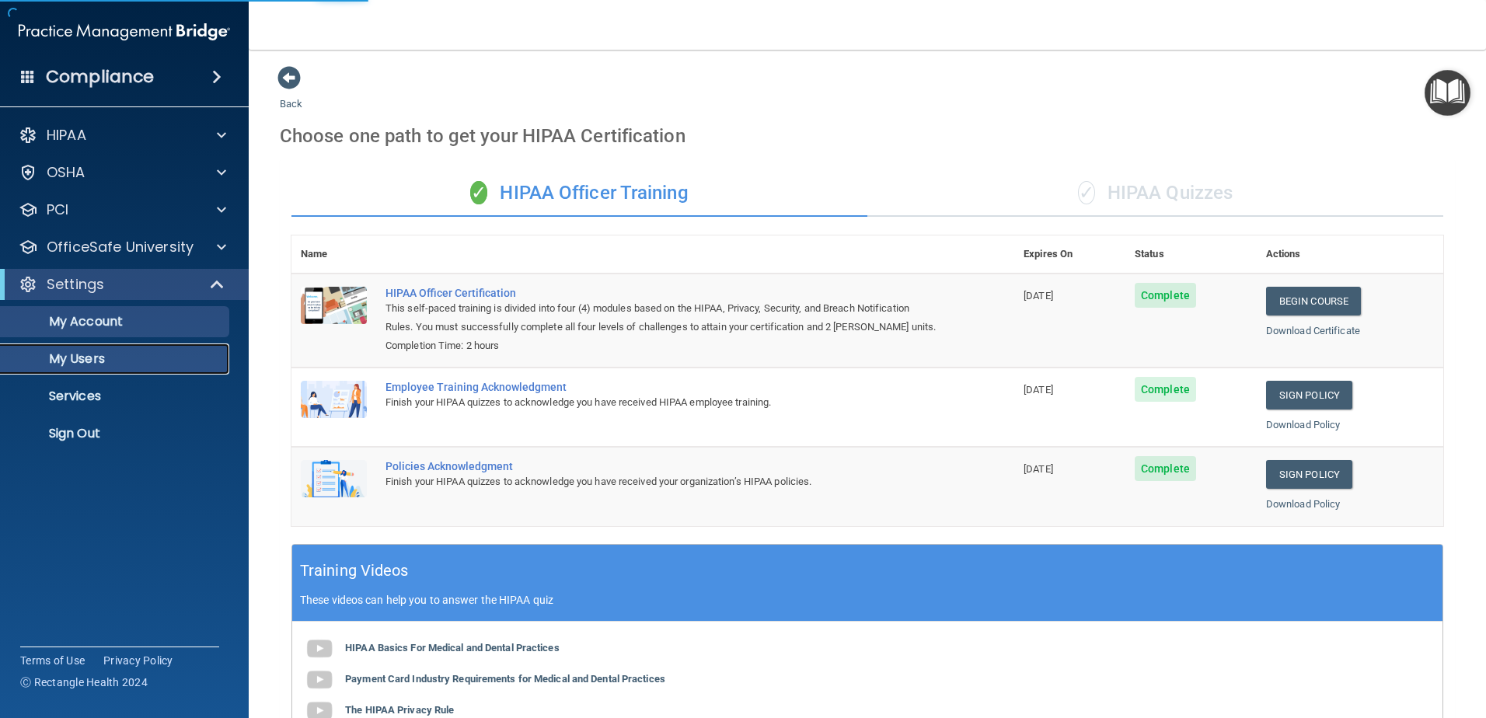
select select "20"
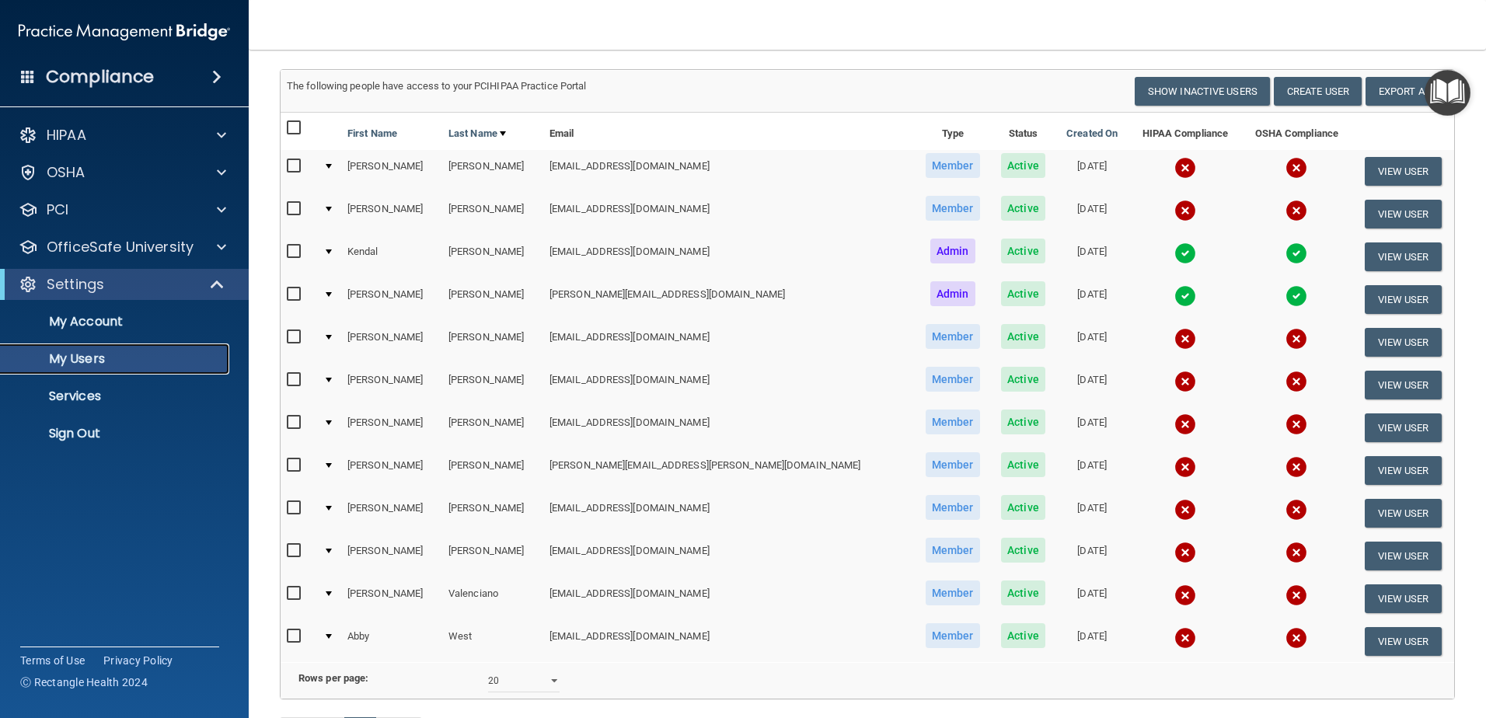
scroll to position [71, 0]
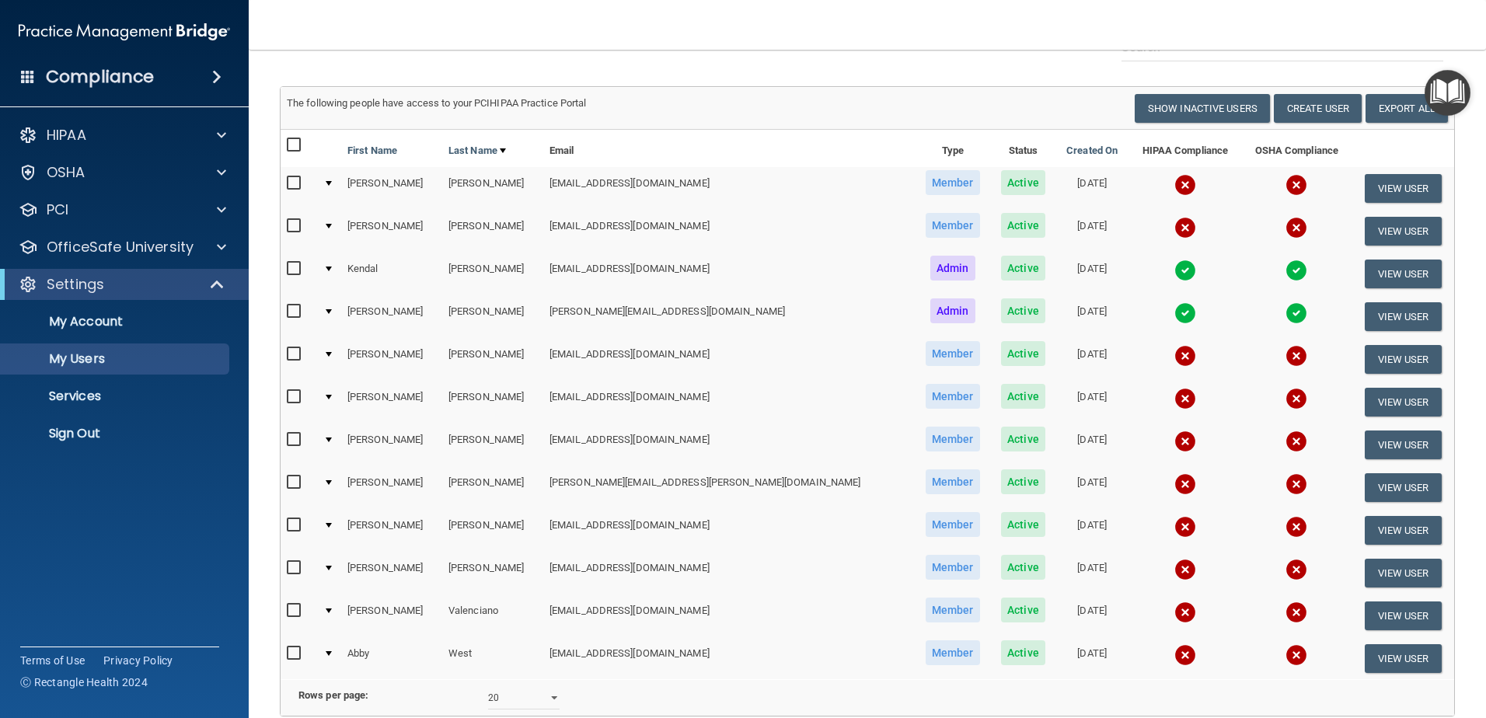
click at [298, 184] on input "checkbox" at bounding box center [296, 183] width 18 height 12
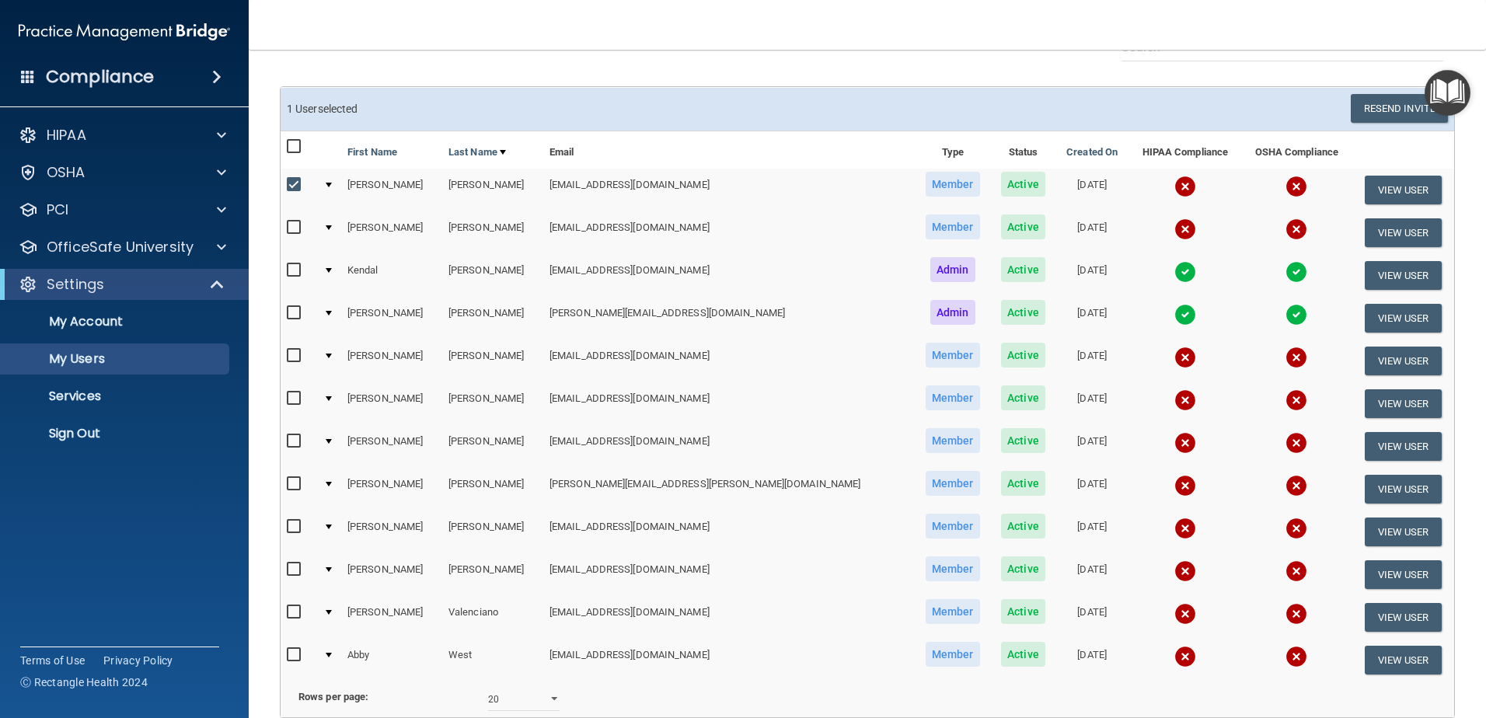
click at [298, 184] on input "checkbox" at bounding box center [296, 185] width 18 height 12
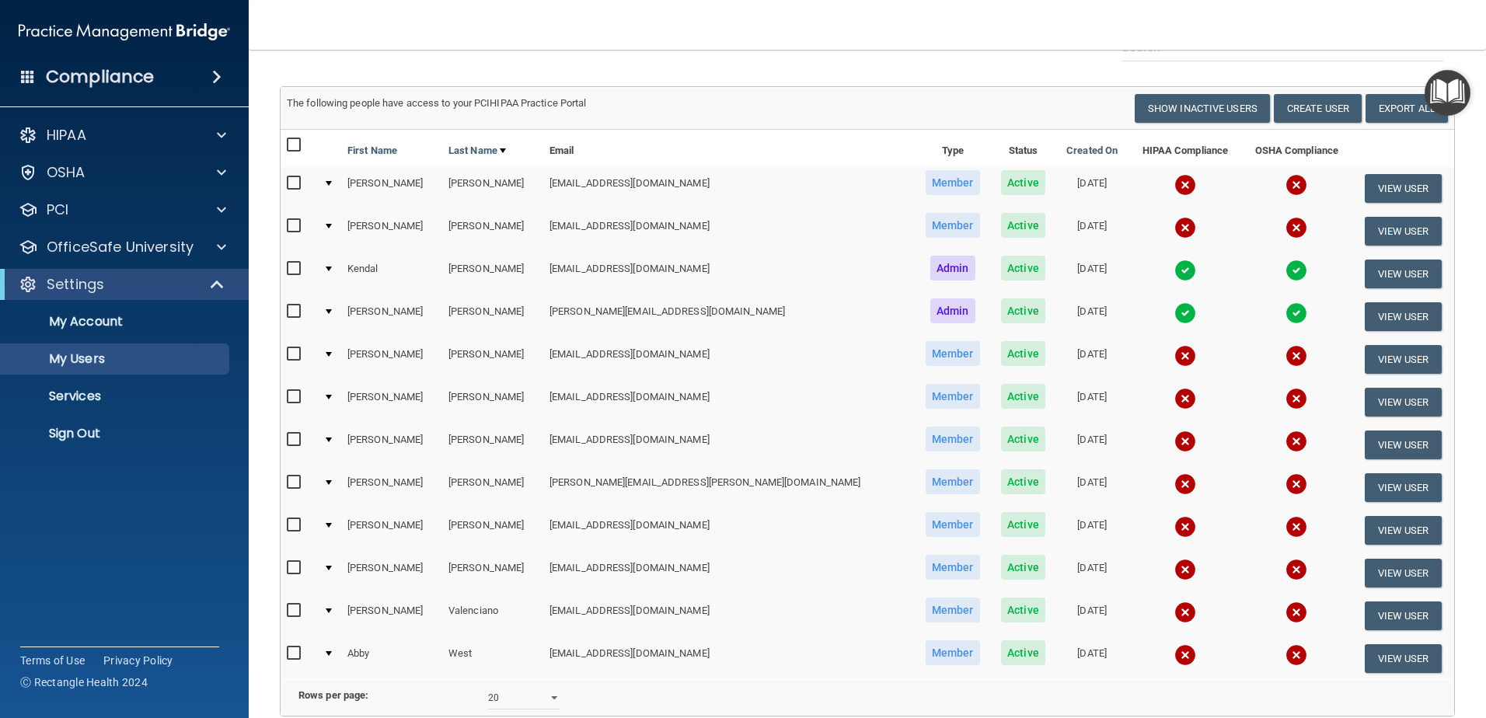
click at [298, 184] on input "checkbox" at bounding box center [296, 183] width 18 height 12
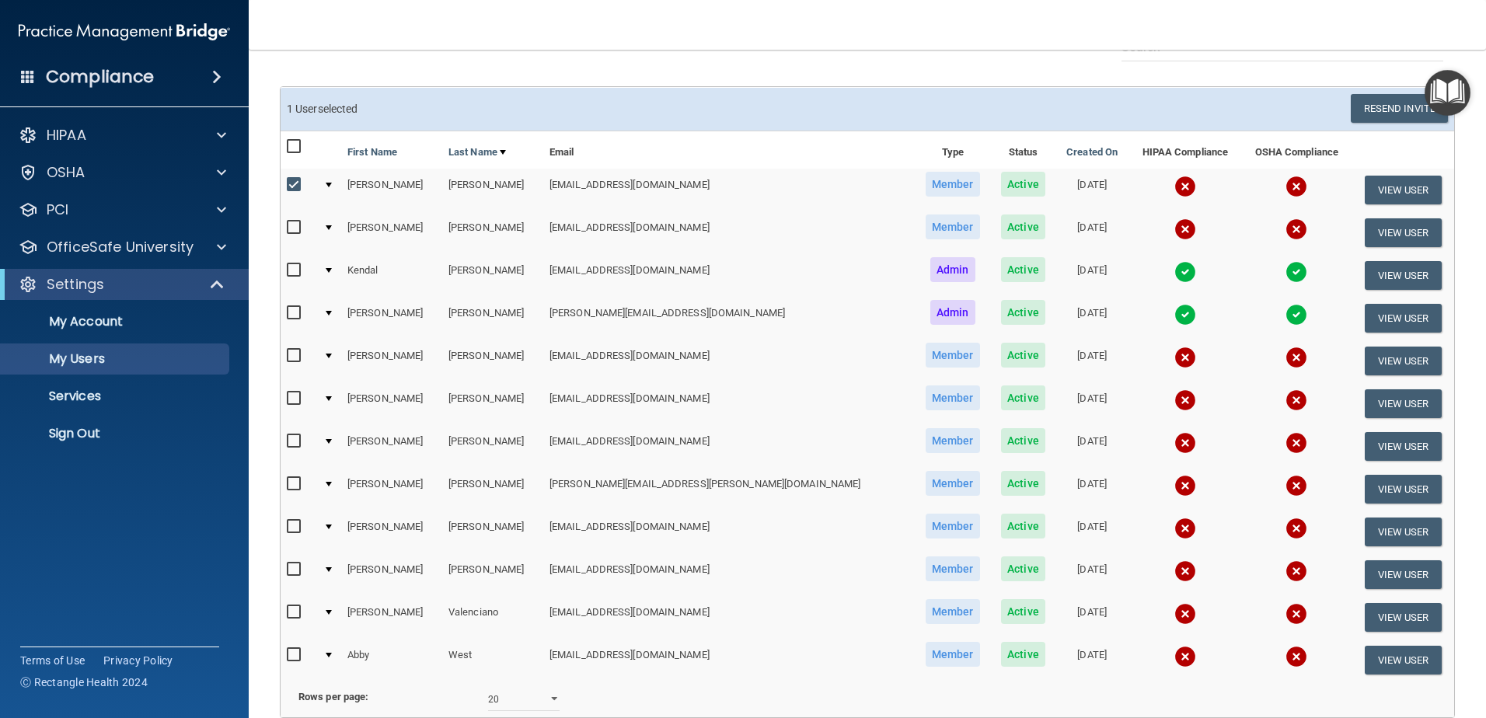
click at [298, 184] on input "checkbox" at bounding box center [296, 185] width 18 height 12
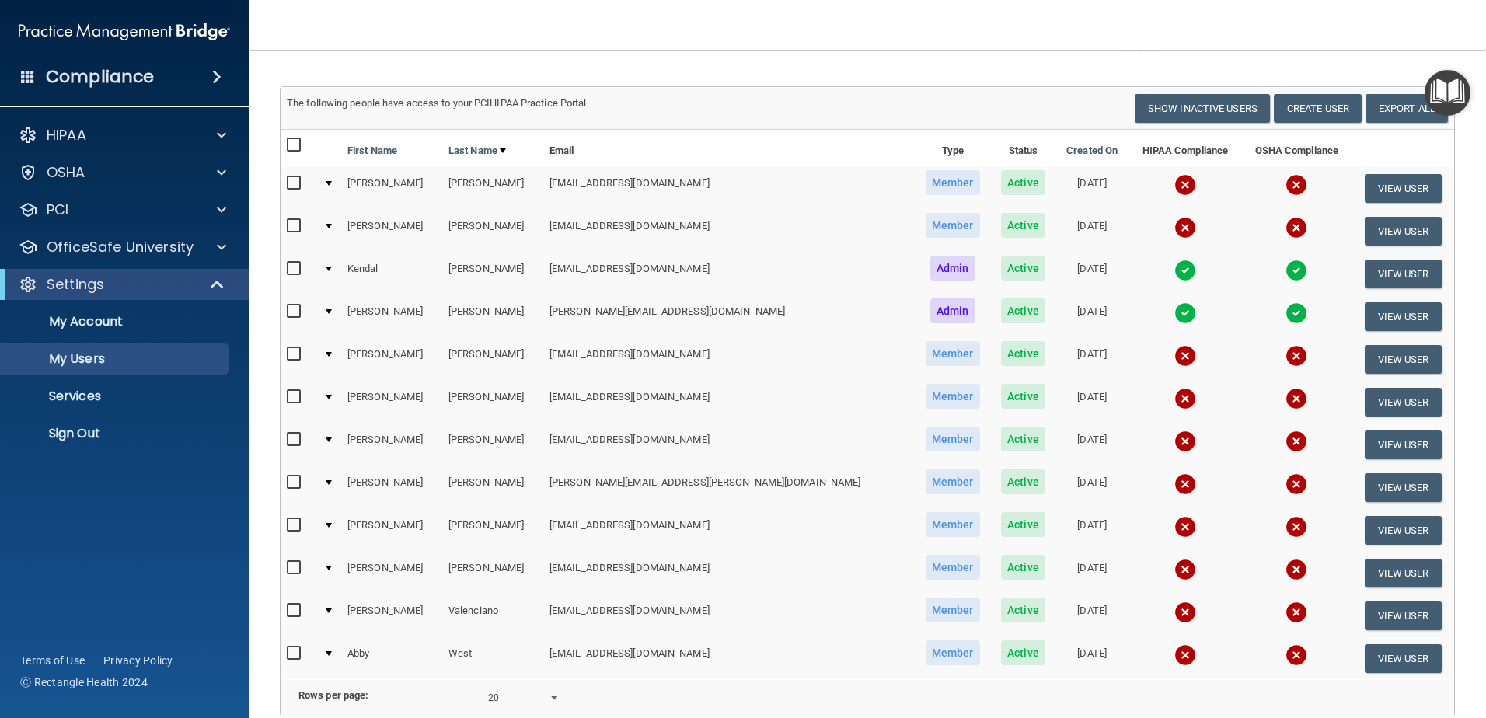
click at [302, 179] on input "checkbox" at bounding box center [296, 183] width 18 height 12
checkbox input "true"
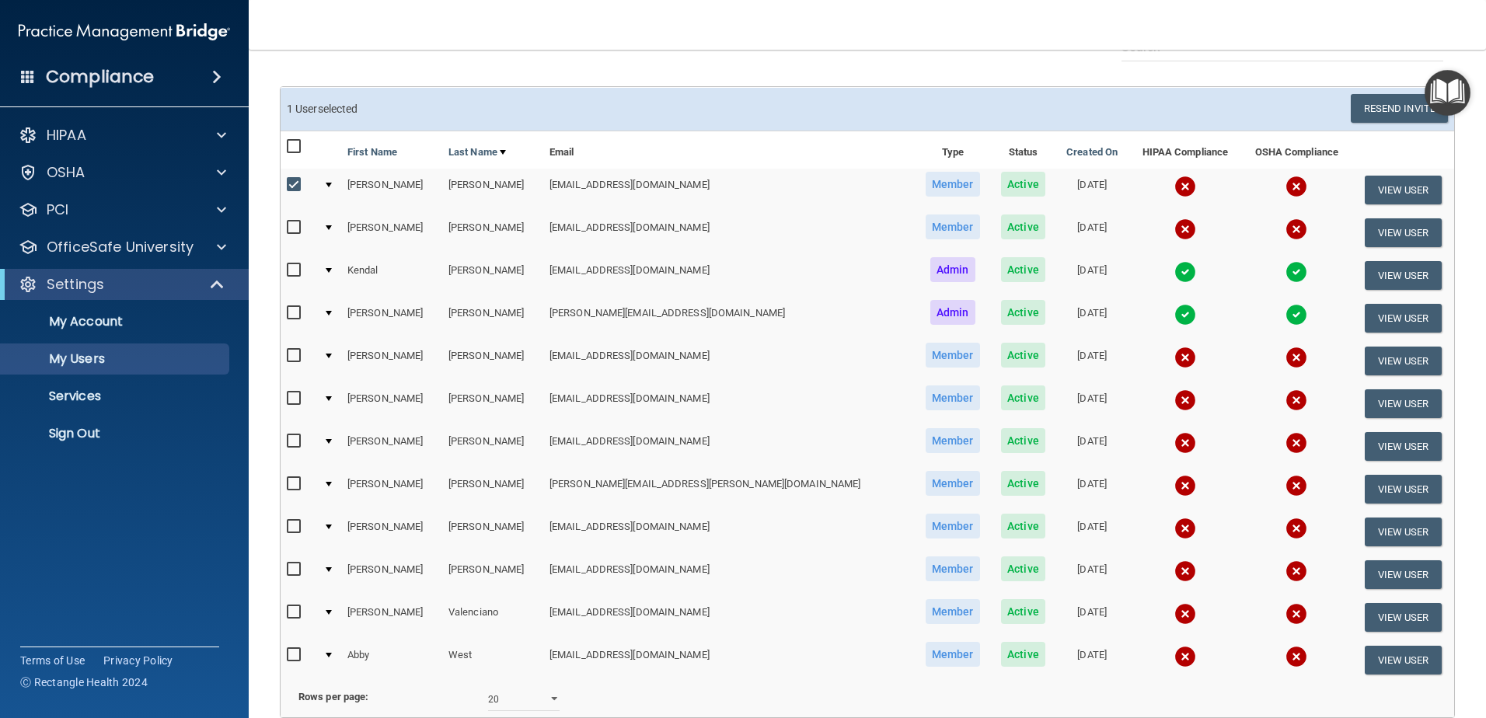
click at [1175, 182] on img at bounding box center [1186, 187] width 22 height 22
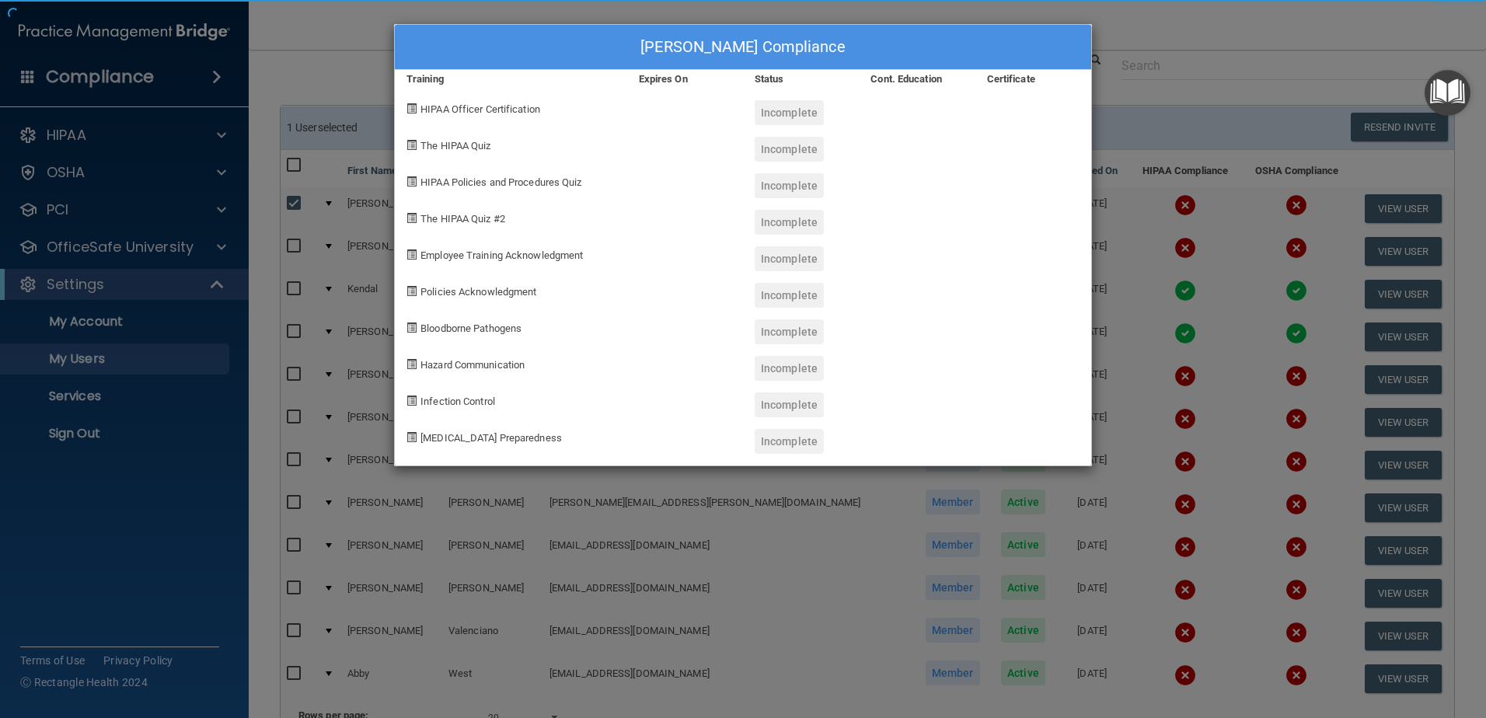
click at [1112, 212] on div "Frankie Buendia's Compliance Training Expires On Status Cont. Education Certifi…" at bounding box center [743, 359] width 1486 height 718
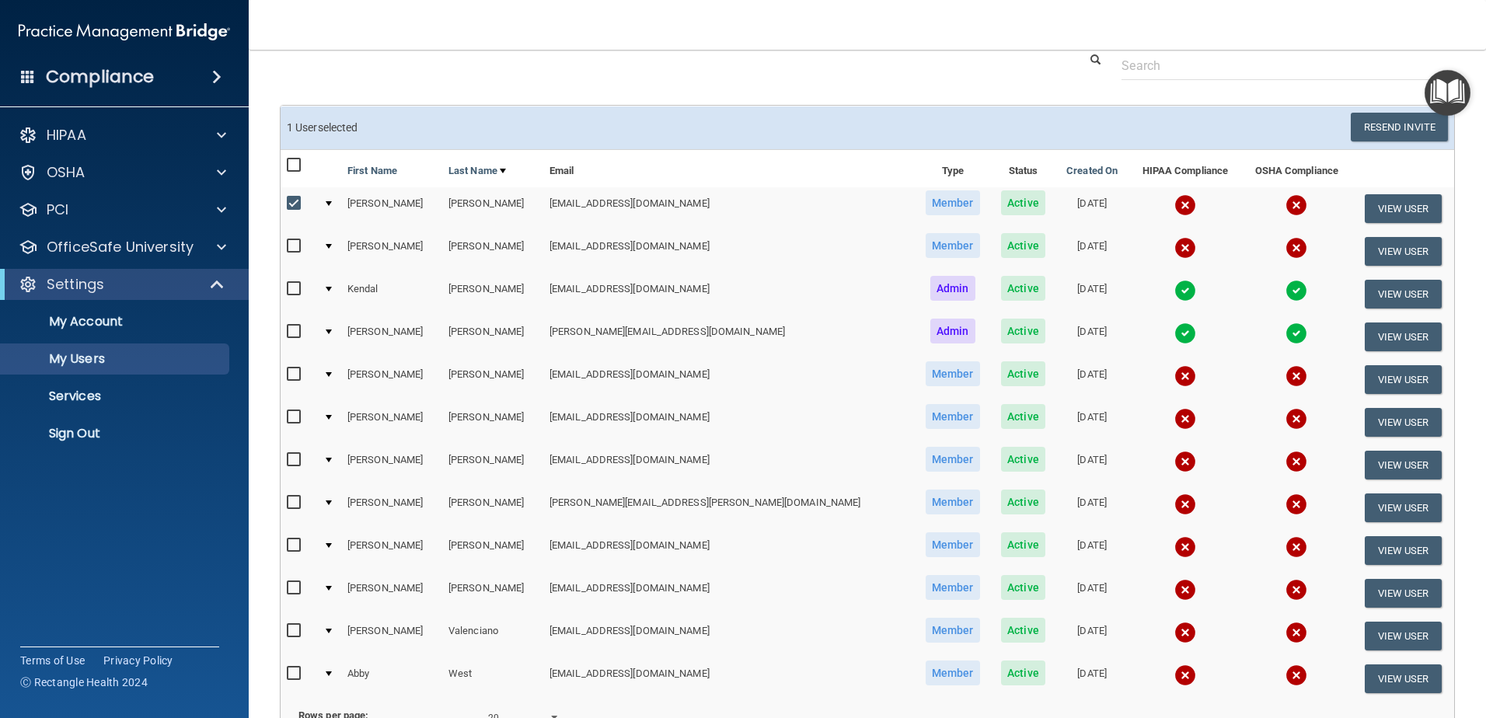
click at [1175, 211] on img at bounding box center [1186, 205] width 22 height 22
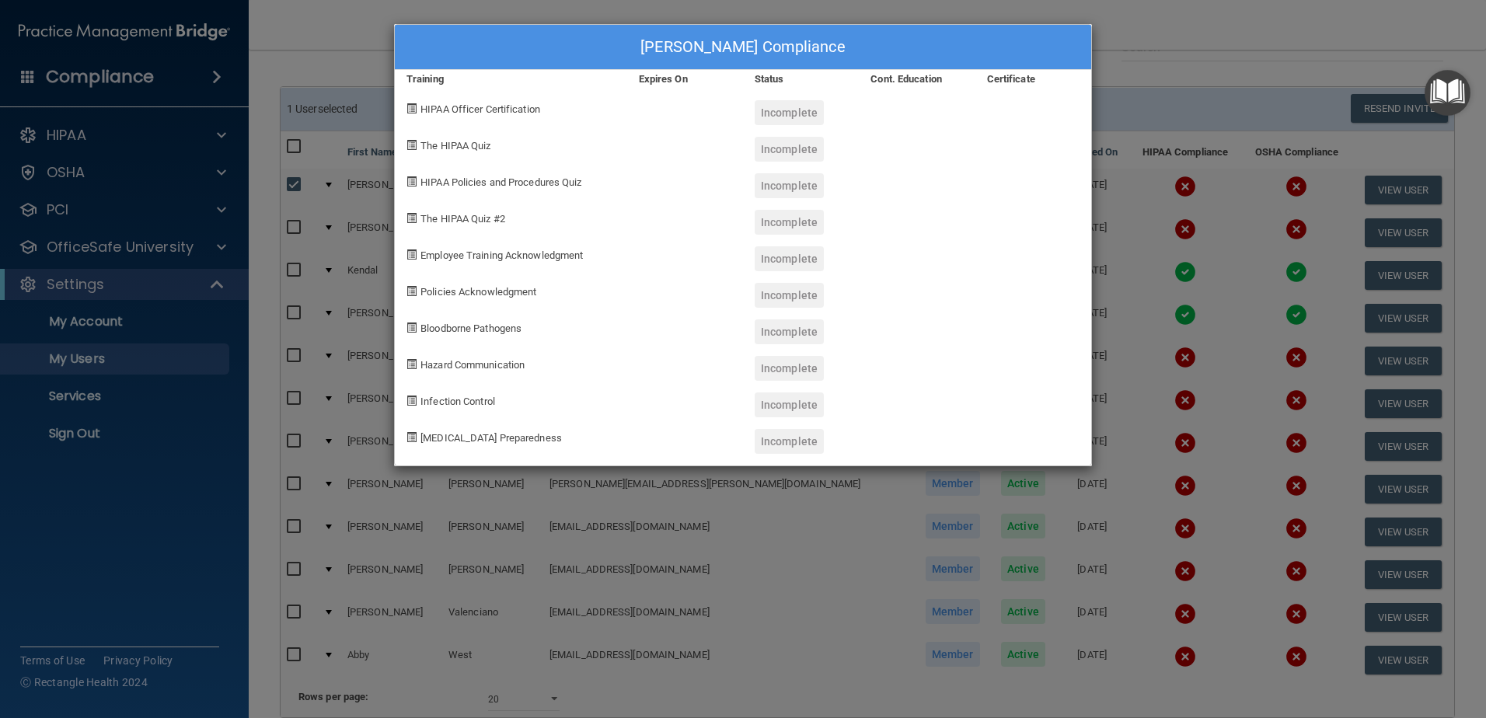
click at [1210, 62] on div "Frankie Buendia's Compliance Training Expires On Status Cont. Education Certifi…" at bounding box center [743, 359] width 1486 height 718
